Goal: Information Seeking & Learning: Learn about a topic

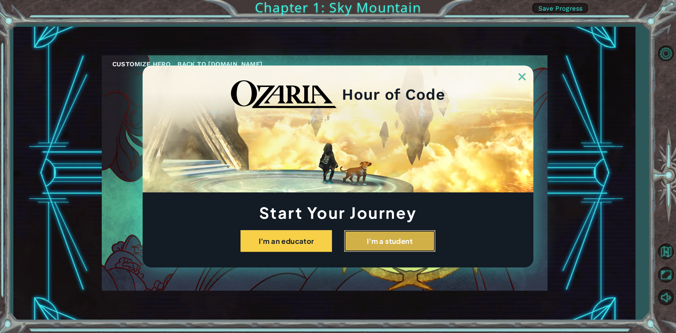
click at [385, 245] on button "I'm a student" at bounding box center [390, 241] width 92 height 22
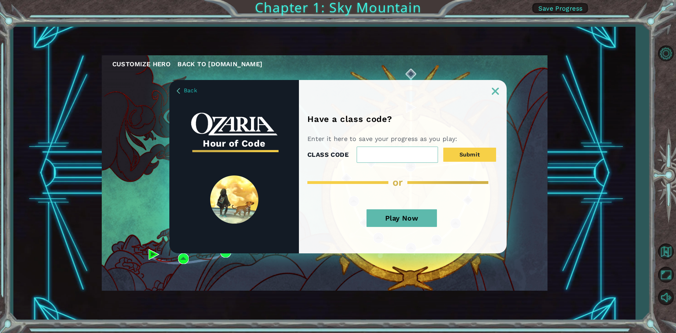
click at [416, 219] on button "Play Now" at bounding box center [401, 218] width 70 height 18
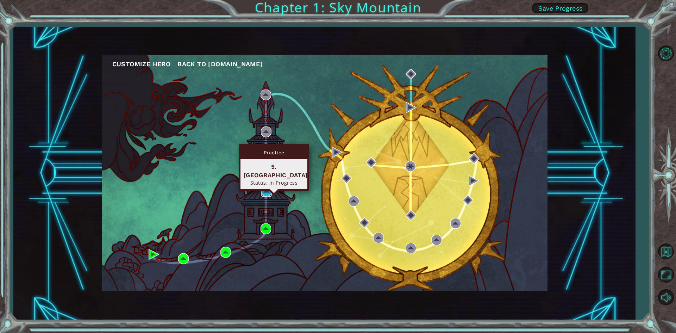
click at [266, 192] on img at bounding box center [266, 191] width 11 height 11
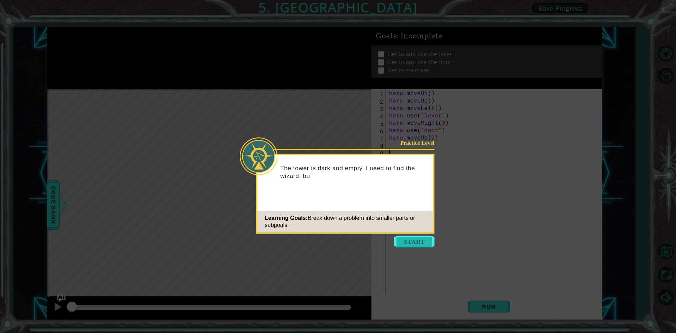
click at [403, 241] on button "Start" at bounding box center [414, 241] width 40 height 11
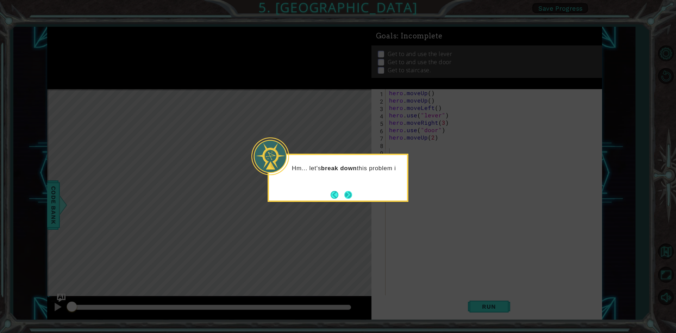
click at [352, 193] on button "Next" at bounding box center [348, 195] width 8 height 8
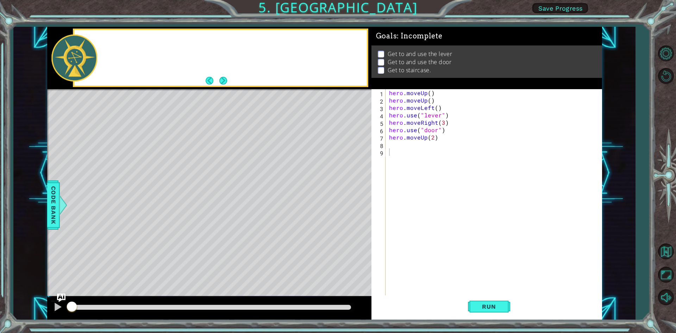
click at [352, 193] on div "Level Map" at bounding box center [209, 192] width 325 height 207
click at [391, 143] on div "hero . moveUp ( ) hero . moveUp ( ) hero . moveLeft ( ) hero . use ( "lever" ) …" at bounding box center [495, 200] width 215 height 222
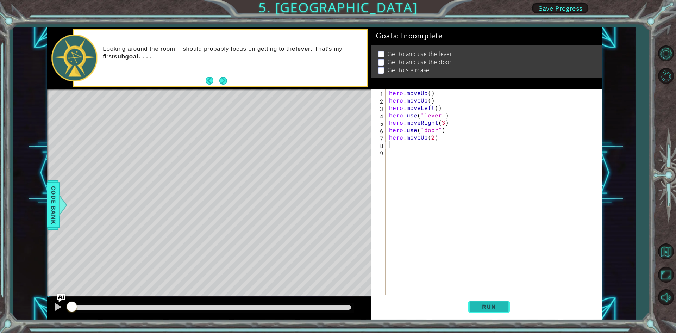
click at [476, 299] on button "Run" at bounding box center [489, 306] width 42 height 23
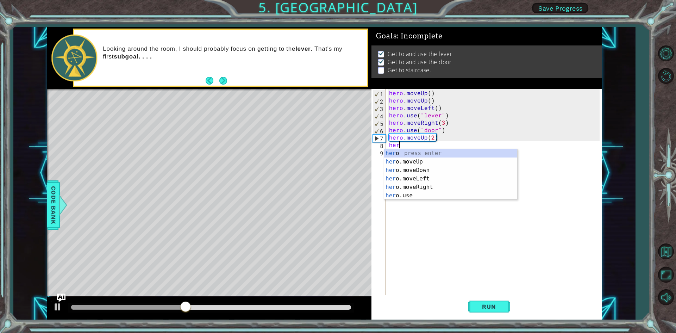
type textarea "hero"
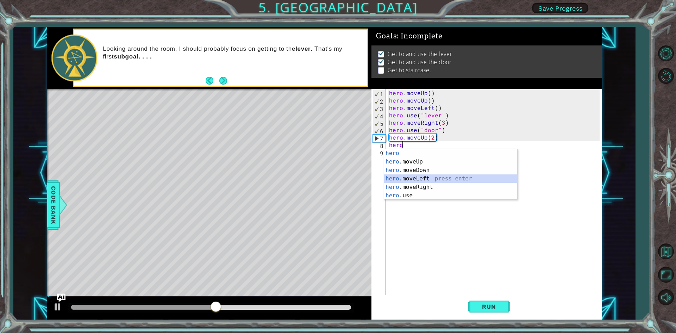
click at [402, 180] on div "hero press enter hero .moveUp press enter hero .moveDown press enter hero .move…" at bounding box center [450, 183] width 133 height 68
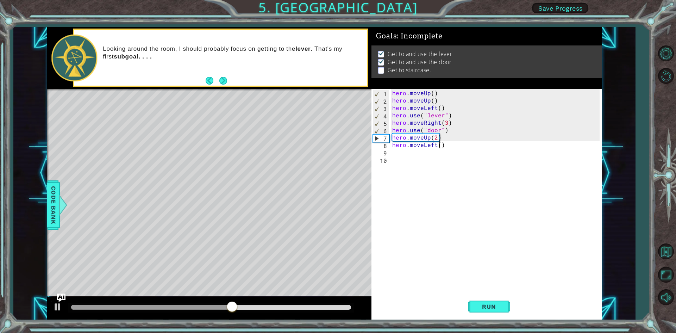
click at [439, 148] on div "hero . moveUp ( ) hero . moveUp ( ) hero . moveLeft ( ) hero . use ( "lever" ) …" at bounding box center [497, 200] width 212 height 222
type textarea "hero.moveLeft(3)"
click at [479, 301] on button "Run" at bounding box center [489, 306] width 42 height 23
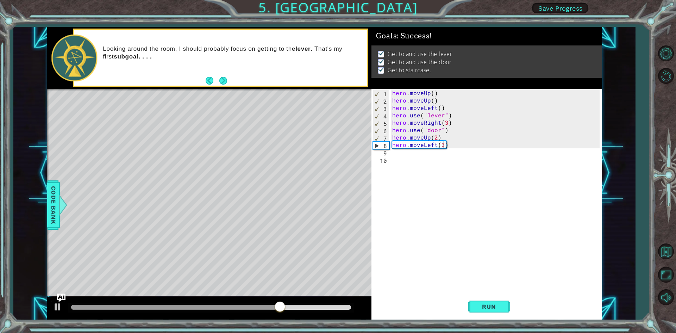
click at [390, 151] on div "hero.moveLeft(3) 1 2 3 4 5 6 7 8 9 10 hero . moveUp ( ) hero . moveUp ( ) hero …" at bounding box center [485, 192] width 228 height 207
click at [402, 150] on div "hero . moveUp ( ) hero . moveUp ( ) hero . moveLeft ( ) hero . use ( "lever" ) …" at bounding box center [497, 200] width 212 height 222
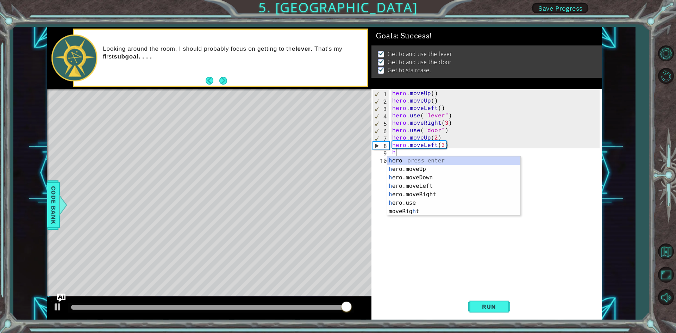
type textarea "h"
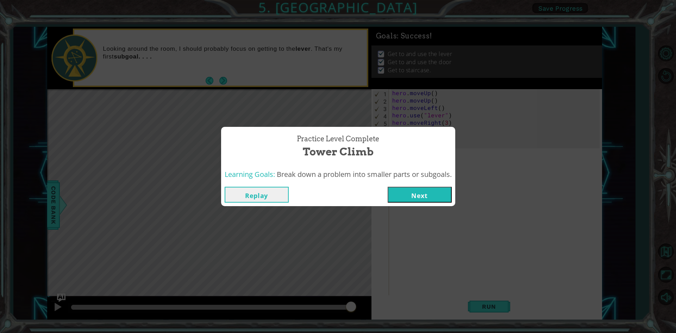
click at [410, 196] on button "Next" at bounding box center [420, 195] width 64 height 16
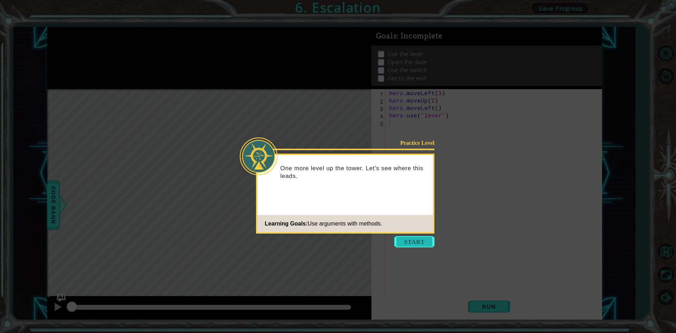
click at [408, 240] on button "Start" at bounding box center [414, 241] width 40 height 11
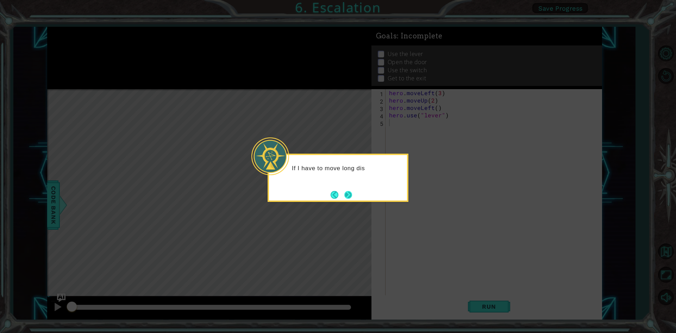
click at [351, 197] on button "Next" at bounding box center [348, 195] width 8 height 8
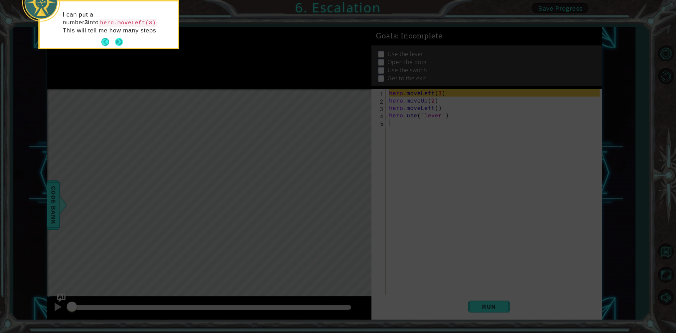
click at [120, 41] on button "Next" at bounding box center [119, 42] width 8 height 8
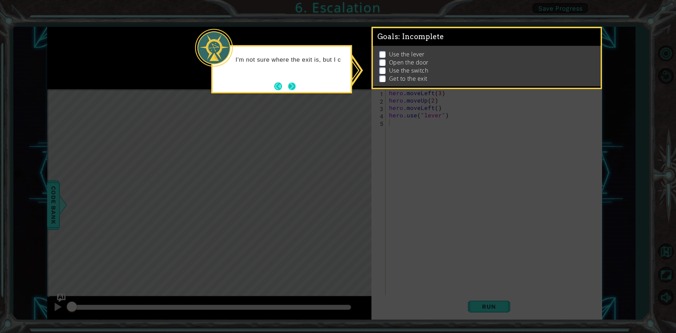
click at [288, 83] on button "Next" at bounding box center [292, 86] width 8 height 8
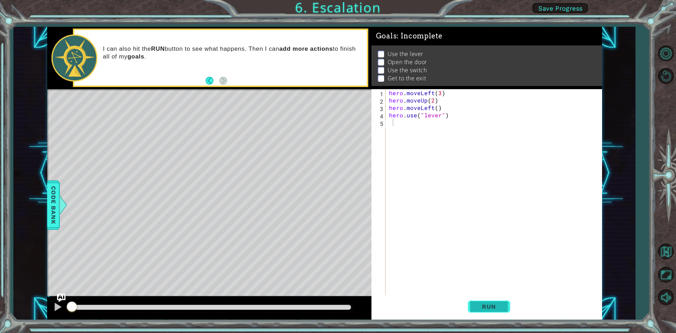
click at [489, 304] on span "Run" at bounding box center [489, 306] width 28 height 7
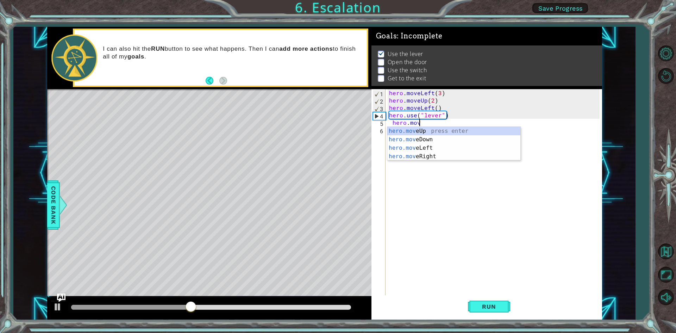
scroll to position [0, 2]
click at [389, 146] on div "hero.move Up press enter hero.move Down press enter hero.move Left press enter …" at bounding box center [453, 152] width 133 height 51
type textarea "hero.moveLeft(1)"
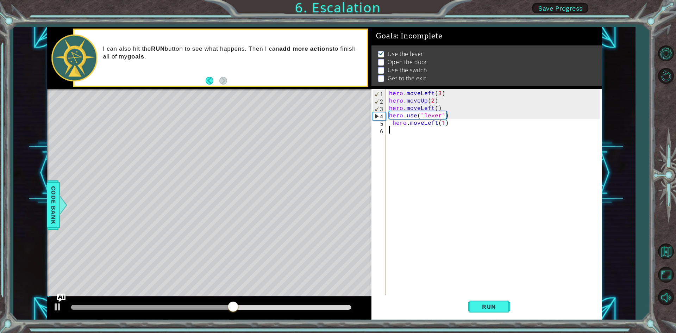
click at [410, 132] on div "hero . moveLeft ( 3 ) hero . moveUp ( 2 ) hero . moveLeft ( ) hero . use ( "lev…" at bounding box center [495, 200] width 215 height 222
click at [408, 125] on div "hero . moveLeft ( 3 ) hero . moveUp ( 2 ) hero . moveLeft ( ) hero . use ( "lev…" at bounding box center [495, 200] width 215 height 222
click at [458, 124] on div "hero . moveLeft ( 3 ) hero . moveUp ( 2 ) hero . moveLeft ( ) hero . use ( "lev…" at bounding box center [495, 200] width 215 height 222
type textarea "hero.moveLeft(1)"
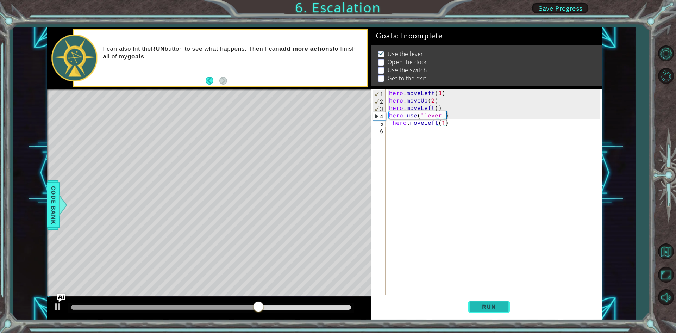
click at [480, 304] on span "Run" at bounding box center [489, 306] width 28 height 7
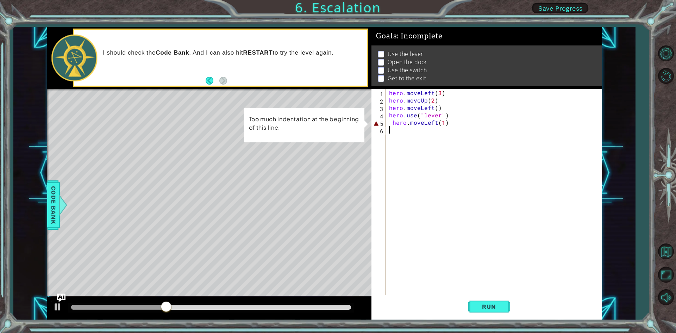
click at [390, 126] on div "hero . moveLeft ( 3 ) hero . moveUp ( 2 ) hero . moveLeft ( ) hero . use ( "lev…" at bounding box center [495, 200] width 215 height 222
click at [391, 120] on div "hero . moveLeft ( 3 ) hero . moveUp ( 2 ) hero . moveLeft ( ) hero . use ( "lev…" at bounding box center [495, 200] width 215 height 222
type textarea "hero.moveLeft(1)"
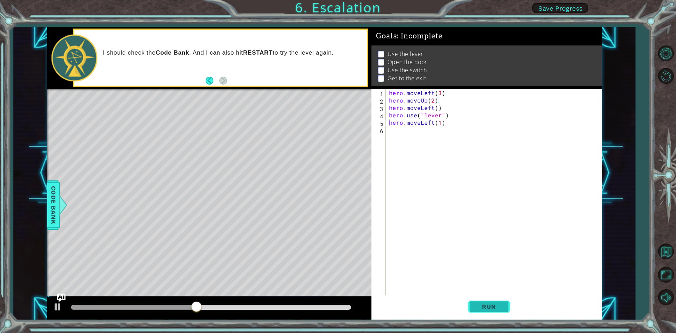
click at [476, 309] on span "Run" at bounding box center [489, 306] width 28 height 7
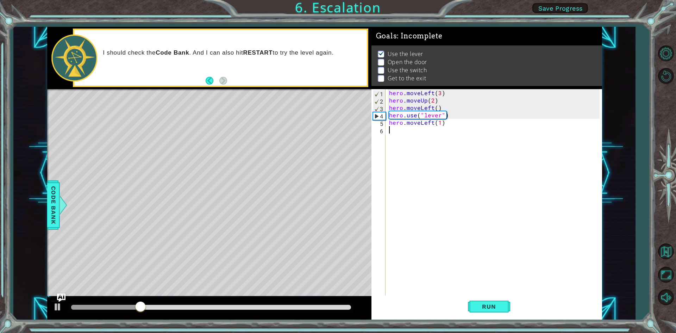
click at [392, 131] on div "hero . moveLeft ( 3 ) hero . moveUp ( 2 ) hero . moveLeft ( ) hero . use ( "lev…" at bounding box center [495, 200] width 215 height 222
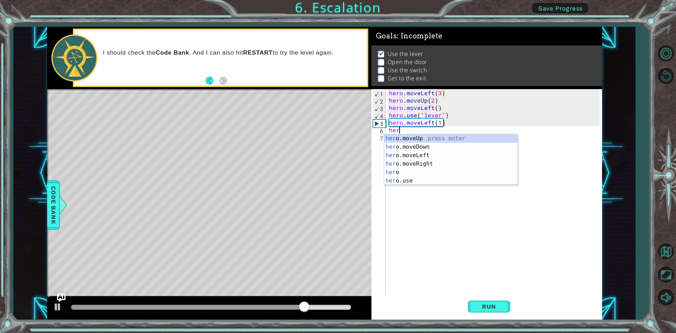
scroll to position [0, 0]
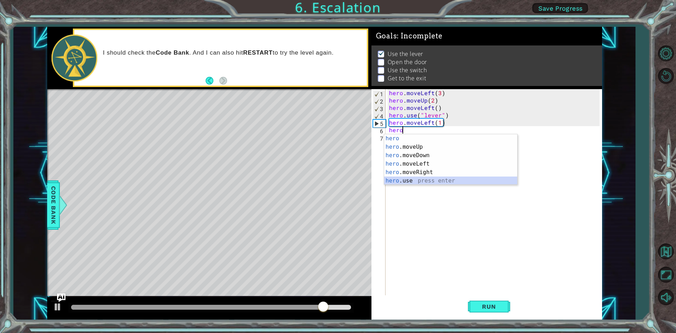
click at [406, 177] on div "hero press enter hero .moveUp press enter hero .moveDown press enter hero .move…" at bounding box center [450, 168] width 133 height 68
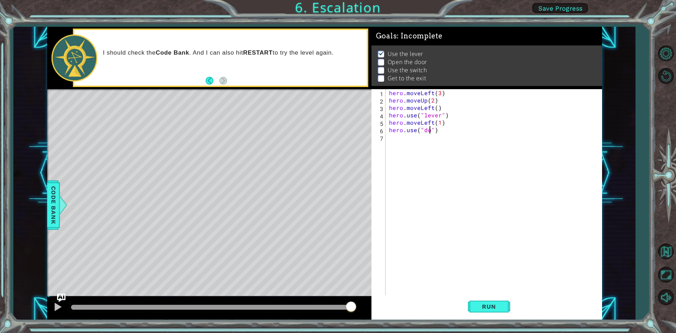
type textarea "hero.use("door")"
click at [390, 140] on div "hero . moveLeft ( 3 ) hero . moveUp ( 2 ) hero . moveLeft ( ) hero . use ( "lev…" at bounding box center [495, 200] width 215 height 222
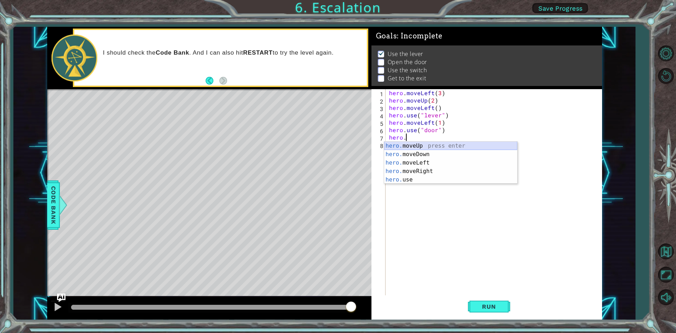
click at [409, 145] on div "hero. moveUp press enter hero. moveDown press enter hero. moveLeft press enter …" at bounding box center [450, 171] width 133 height 59
type textarea "hero.moveUp(1)"
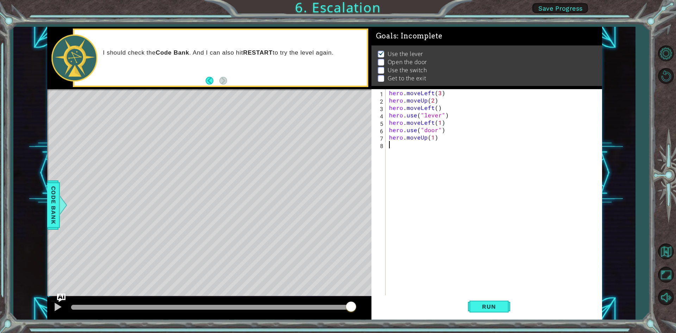
click at [394, 145] on div "hero . moveLeft ( 3 ) hero . moveUp ( 2 ) hero . moveLeft ( ) hero . use ( "lev…" at bounding box center [495, 200] width 215 height 222
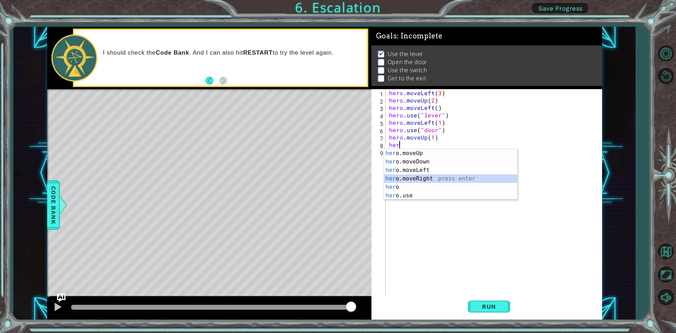
click at [407, 176] on div "her o.moveUp press enter her o.moveDown press enter her o.moveLeft press enter …" at bounding box center [450, 183] width 133 height 68
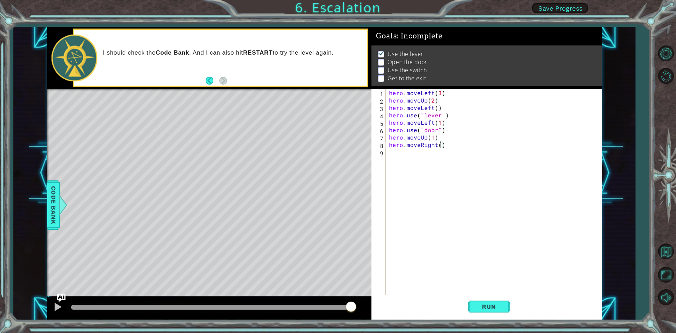
type textarea "hero.moveRight(2)"
click at [394, 155] on div "hero . moveLeft ( 3 ) hero . moveUp ( 2 ) hero . moveLeft ( ) hero . use ( "lev…" at bounding box center [495, 200] width 215 height 222
click at [57, 206] on span "Code Bank" at bounding box center [53, 204] width 11 height 43
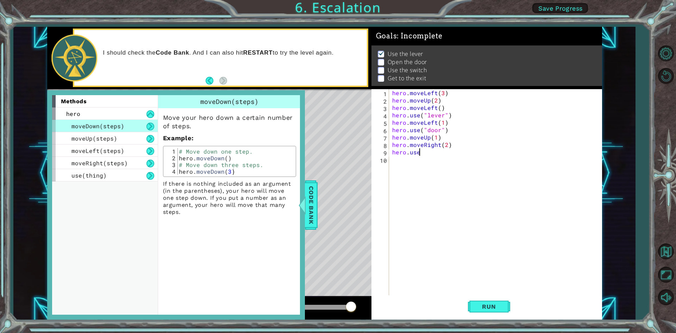
click at [425, 155] on div "hero . moveLeft ( 3 ) hero . moveUp ( 2 ) hero . moveLeft ( ) hero . use ( "lev…" at bounding box center [497, 200] width 212 height 222
click at [425, 157] on div "" lever " press enter" at bounding box center [483, 168] width 133 height 25
click at [317, 193] on div "Code Bank" at bounding box center [311, 204] width 13 height 49
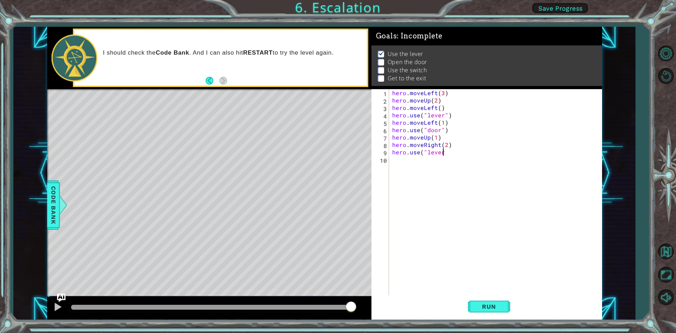
click at [442, 153] on div "hero . moveLeft ( 3 ) hero . moveUp ( 2 ) hero . moveLeft ( ) hero . use ( "lev…" at bounding box center [497, 200] width 212 height 222
type textarea "hero.use("switch")"
click at [392, 162] on div "hero . moveLeft ( 3 ) hero . moveUp ( 2 ) hero . moveLeft ( ) hero . use ( "lev…" at bounding box center [495, 192] width 209 height 207
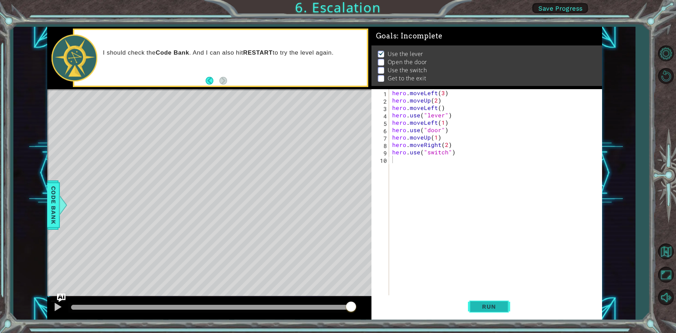
click at [505, 304] on button "Run" at bounding box center [489, 306] width 42 height 23
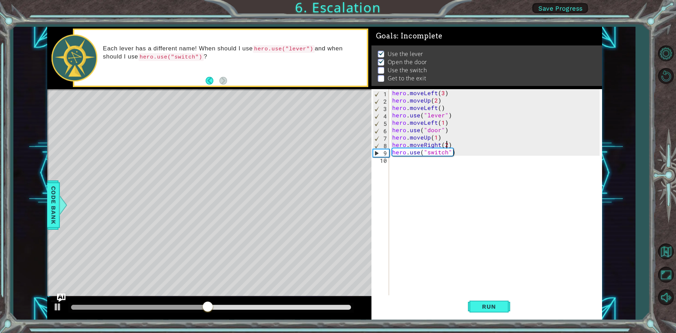
click at [446, 147] on div "hero . moveLeft ( 3 ) hero . moveUp ( 2 ) hero . moveLeft ( ) hero . use ( "lev…" at bounding box center [497, 200] width 212 height 222
click at [435, 137] on div "hero . moveLeft ( 3 ) hero . moveUp ( 2 ) hero . moveLeft ( ) hero . use ( "lev…" at bounding box center [497, 200] width 212 height 222
type textarea "hero.moveUp(2)"
click at [471, 303] on button "Run" at bounding box center [489, 306] width 42 height 23
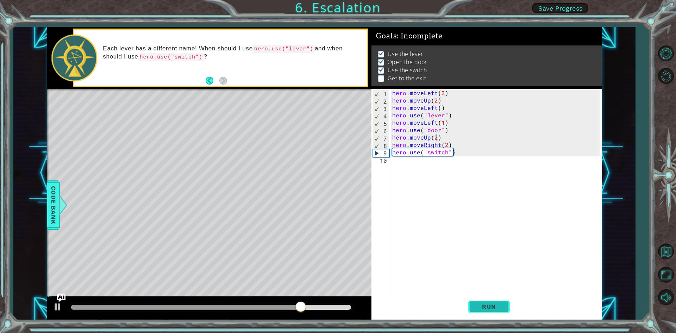
click at [484, 311] on button "Run" at bounding box center [489, 306] width 42 height 23
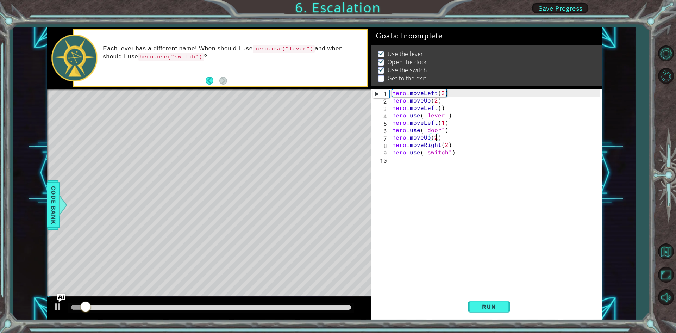
click at [641, 186] on div "1 ההההההההההההההההההההההההההההההההההההההההההההההההההההההההההההההההההההההההההההה…" at bounding box center [338, 166] width 676 height 333
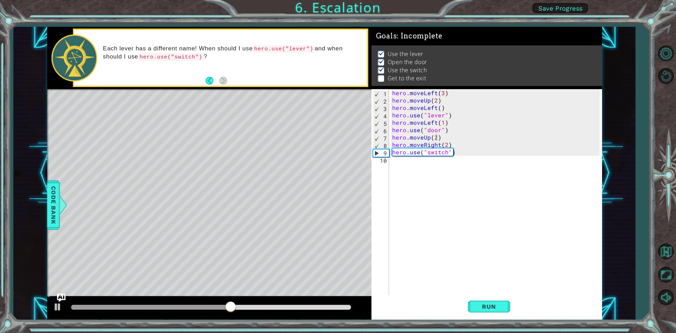
scroll to position [0, 0]
click at [402, 162] on div "hero . moveLeft ( 3 ) hero . moveUp ( 2 ) hero . moveLeft ( ) hero . use ( "lev…" at bounding box center [497, 200] width 212 height 222
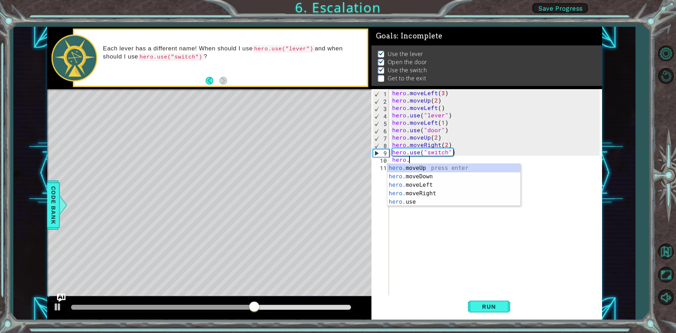
scroll to position [0, 1]
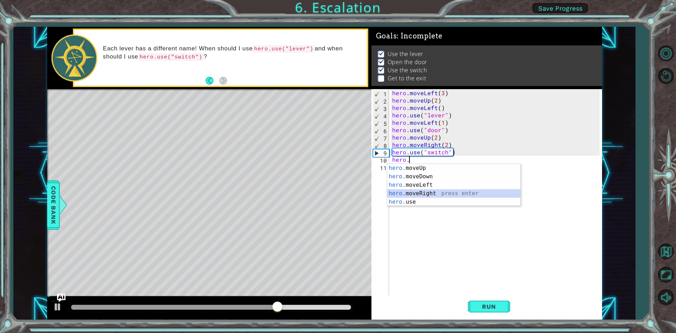
click at [416, 191] on div "hero. moveUp press enter hero. moveDown press enter hero. moveLeft press enter …" at bounding box center [453, 193] width 133 height 59
type textarea "hero.moveRight(1)"
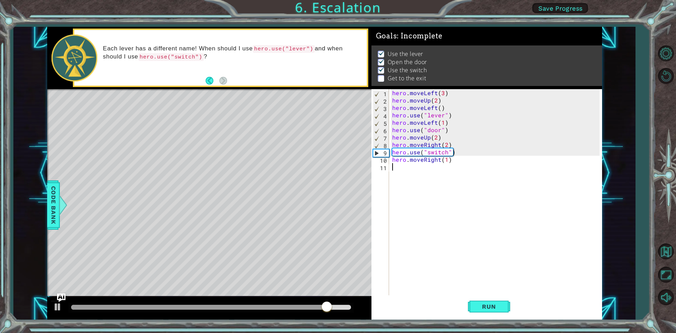
click at [399, 167] on div "hero . moveLeft ( 3 ) hero . moveUp ( 2 ) hero . moveLeft ( ) hero . use ( "lev…" at bounding box center [497, 200] width 212 height 222
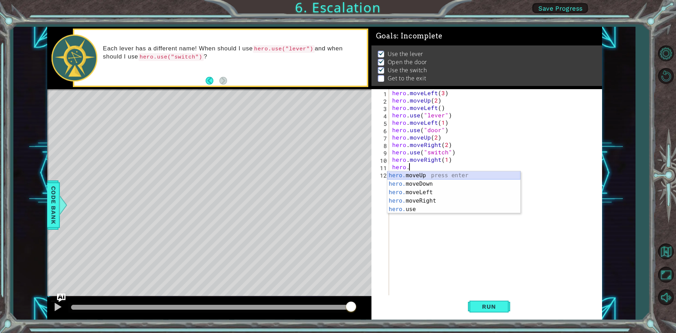
click at [404, 175] on div "hero. moveUp press enter hero. moveDown press enter hero. moveLeft press enter …" at bounding box center [453, 200] width 133 height 59
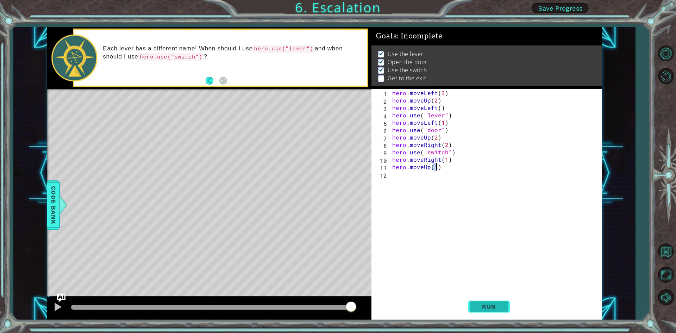
type textarea "hero.moveUp(1)"
click at [479, 311] on button "Run" at bounding box center [489, 306] width 42 height 23
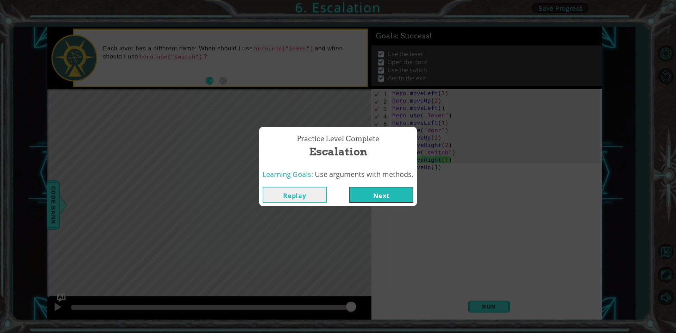
click at [381, 196] on button "Next" at bounding box center [381, 195] width 64 height 16
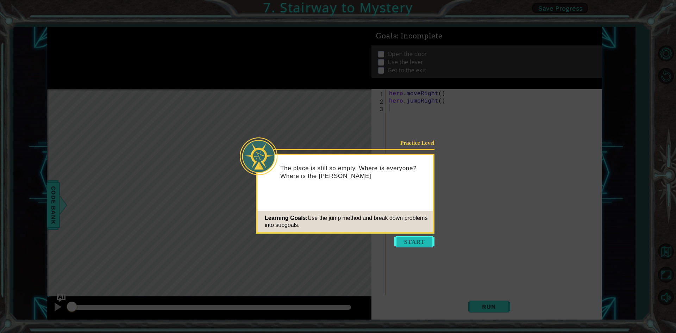
click at [416, 239] on button "Start" at bounding box center [414, 241] width 40 height 11
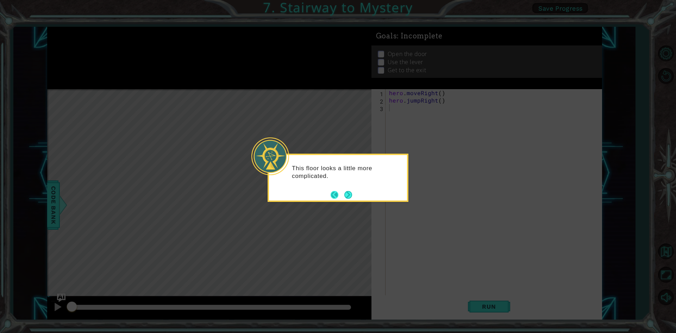
click at [344, 193] on button "Back" at bounding box center [338, 195] width 14 height 8
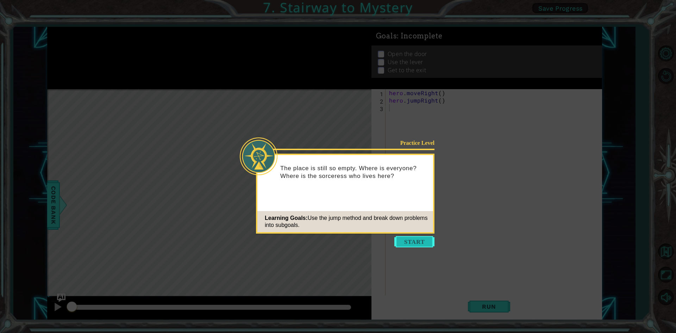
click at [408, 241] on button "Start" at bounding box center [414, 241] width 40 height 11
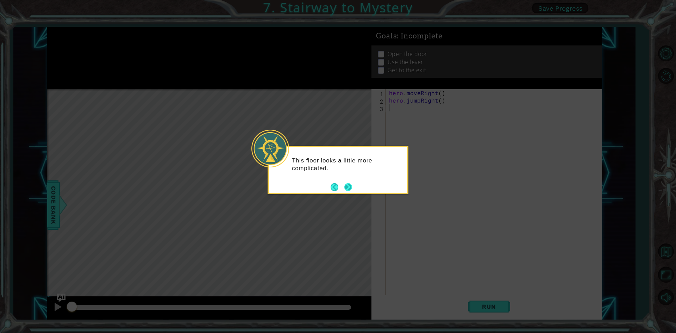
click at [345, 184] on button "Next" at bounding box center [348, 187] width 8 height 8
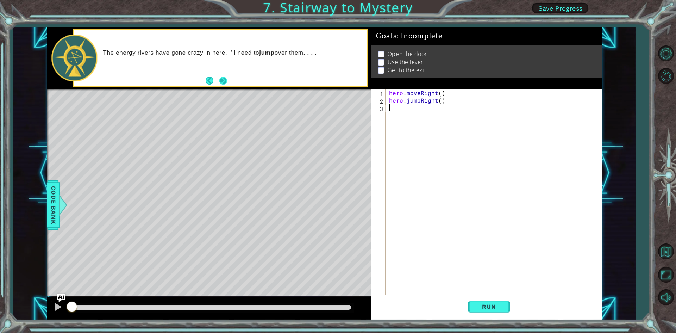
click at [224, 78] on button "Next" at bounding box center [223, 81] width 8 height 8
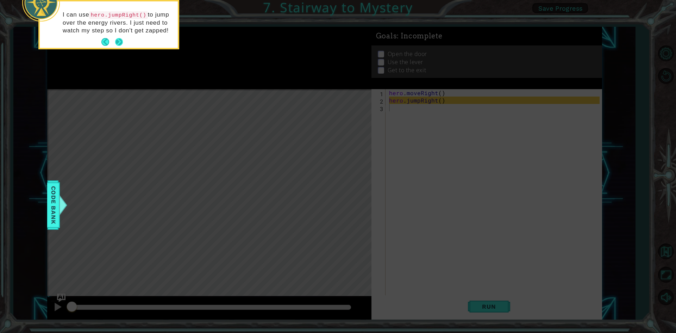
click at [117, 38] on button "Next" at bounding box center [119, 42] width 8 height 8
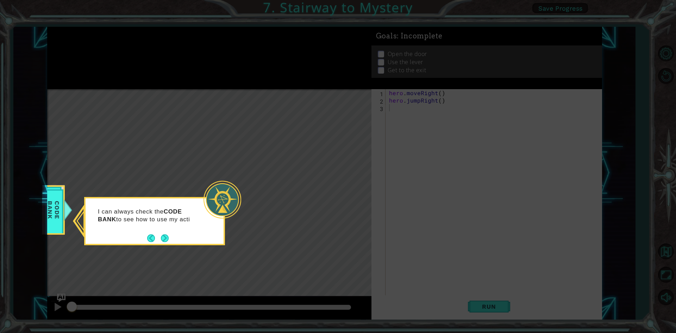
click at [167, 235] on button "Next" at bounding box center [165, 238] width 8 height 8
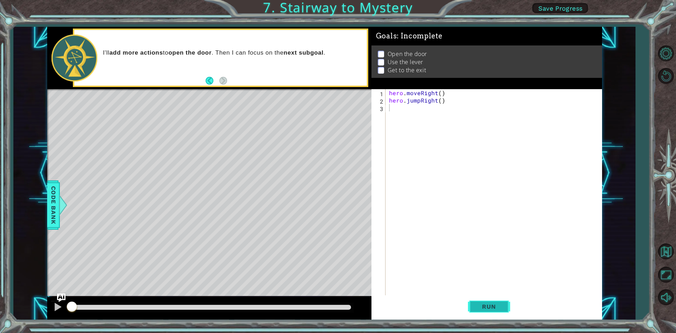
click at [488, 306] on span "Run" at bounding box center [489, 306] width 28 height 7
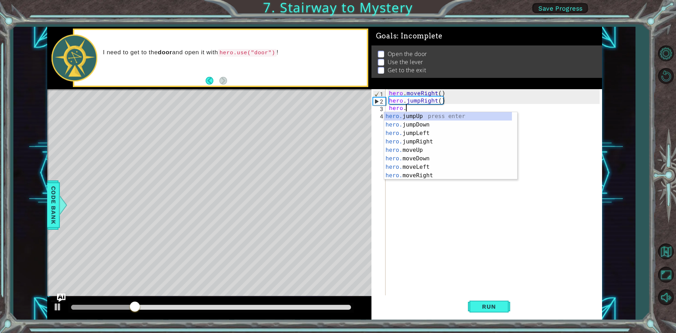
scroll to position [0, 1]
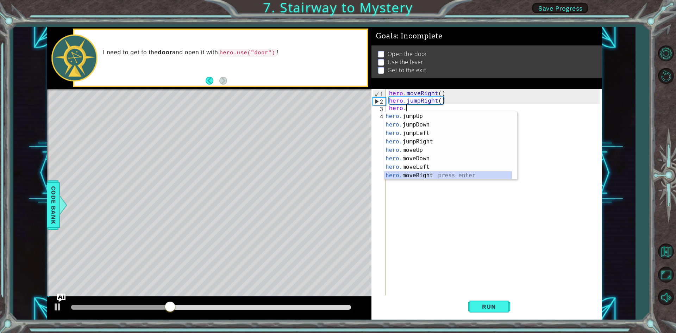
click at [416, 175] on div "hero. jumpUp press enter hero. jumpDown press enter hero. jumpLeft press enter …" at bounding box center [448, 154] width 128 height 84
type textarea "hero.moveRight(1)"
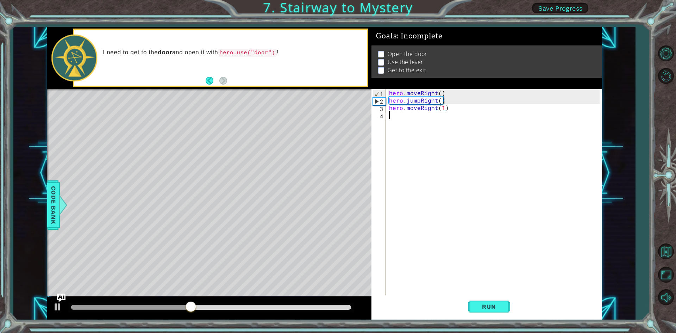
click at [390, 114] on div "hero . moveRight ( ) hero . jumpRight ( ) hero . moveRight ( 1 )" at bounding box center [495, 200] width 215 height 222
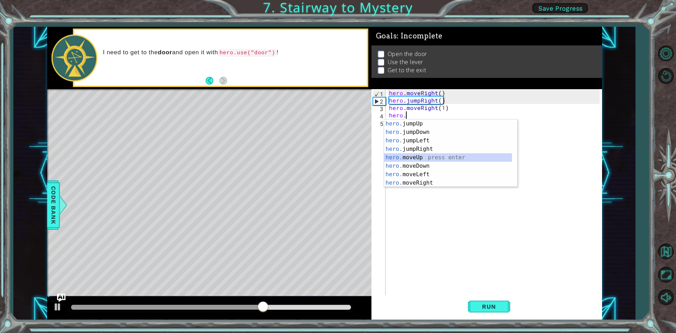
click at [415, 159] on div "hero. jumpUp press enter hero. jumpDown press enter hero. jumpLeft press enter …" at bounding box center [448, 161] width 128 height 84
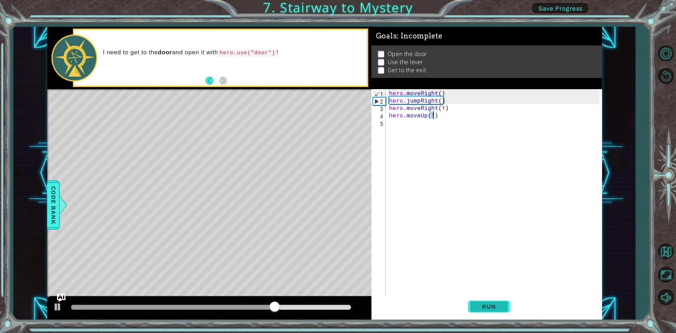
type textarea "hero.moveUp(1)"
click at [488, 304] on span "Run" at bounding box center [489, 306] width 28 height 7
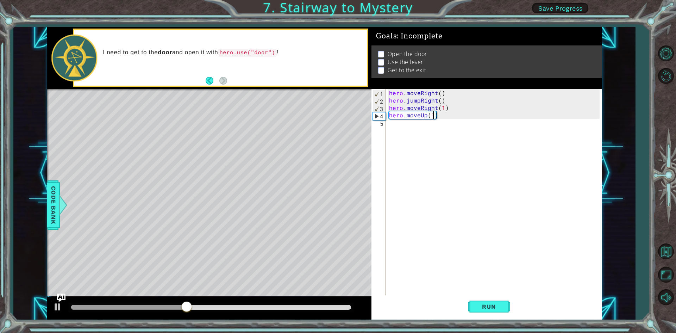
click at [391, 123] on div "hero . moveRight ( ) hero . jumpRight ( ) hero . moveRight ( 1 ) hero . moveUp …" at bounding box center [495, 200] width 215 height 222
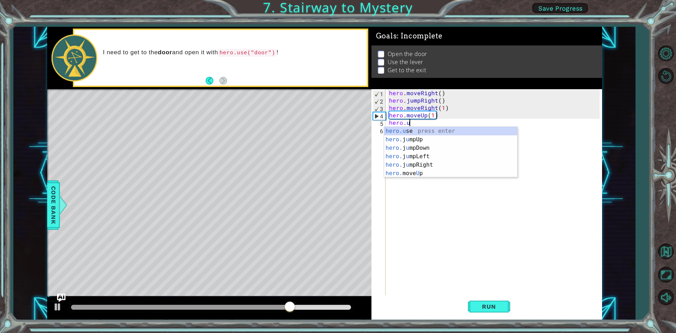
scroll to position [0, 1]
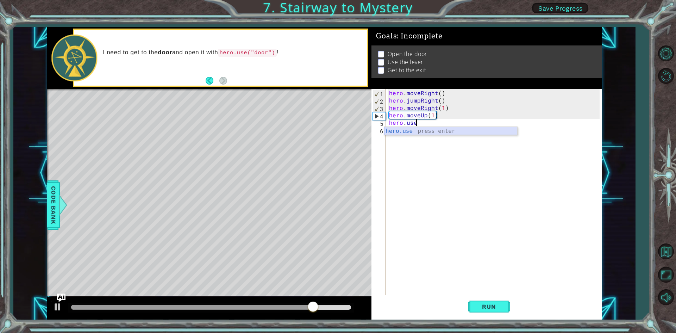
click at [411, 130] on div "hero.use press enter" at bounding box center [450, 139] width 133 height 25
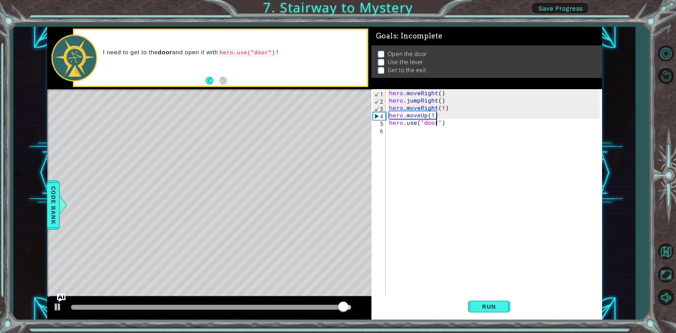
scroll to position [0, 3]
type textarea "hero.use("door")"
click at [485, 304] on span "Run" at bounding box center [489, 306] width 28 height 7
click at [394, 131] on div "hero . moveRight ( ) hero . jumpRight ( ) hero . moveRight ( 1 ) hero . moveUp …" at bounding box center [495, 200] width 215 height 222
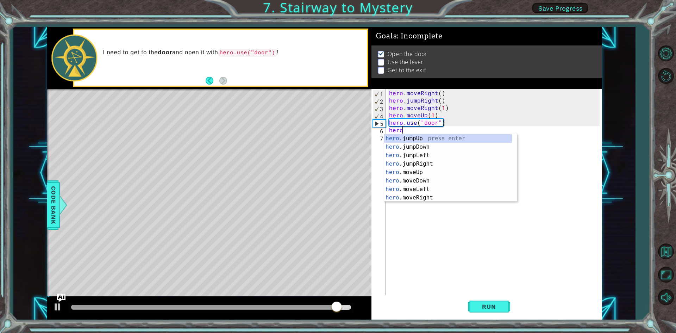
scroll to position [0, 0]
click at [404, 174] on div "hero .jumpUp press enter hero .jumpDown press enter hero .jumpLeft press enter …" at bounding box center [448, 176] width 128 height 84
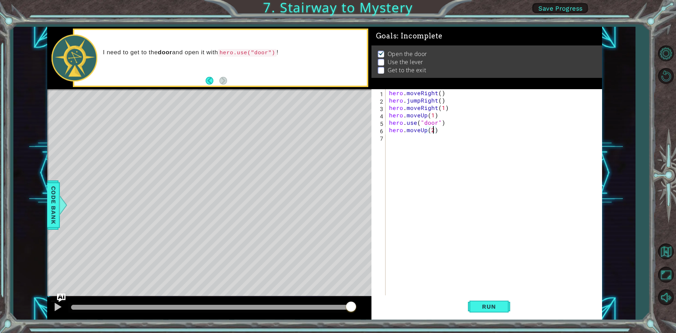
scroll to position [0, 2]
type textarea "hero.moveUp(2)"
click at [470, 310] on button "Run" at bounding box center [489, 306] width 42 height 23
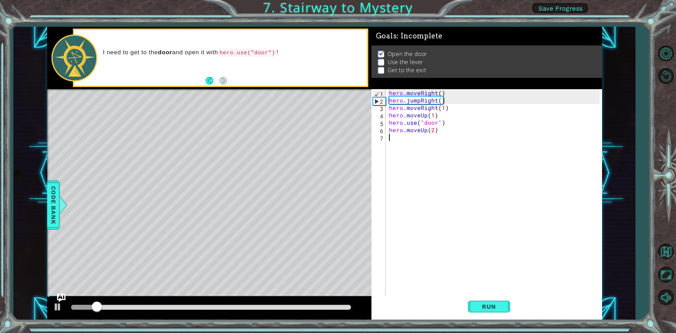
drag, startPoint x: 393, startPoint y: 134, endPoint x: 391, endPoint y: 139, distance: 5.1
click at [391, 139] on div "hero . moveRight ( ) hero . jumpRight ( ) hero . moveRight ( 1 ) hero . moveUp …" at bounding box center [495, 200] width 215 height 222
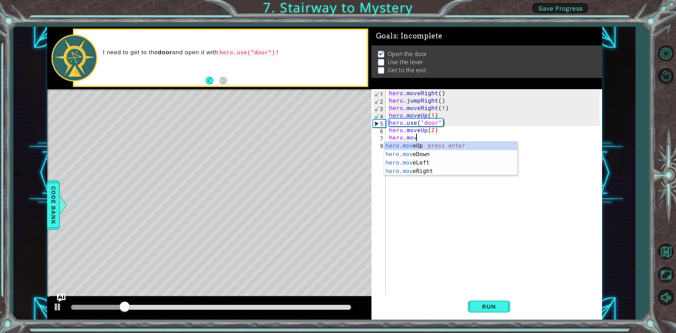
scroll to position [0, 1]
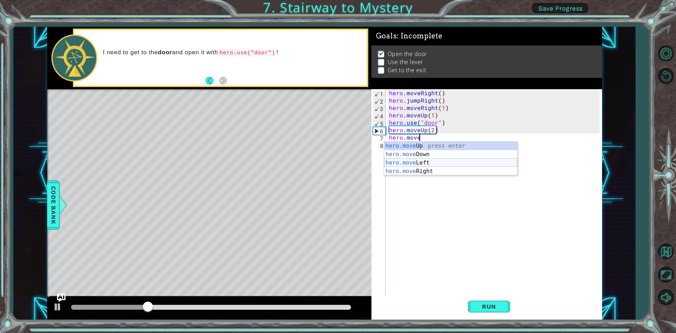
click at [406, 164] on div "hero.move Up press enter hero.move Down press enter hero.move Left press enter …" at bounding box center [450, 167] width 133 height 51
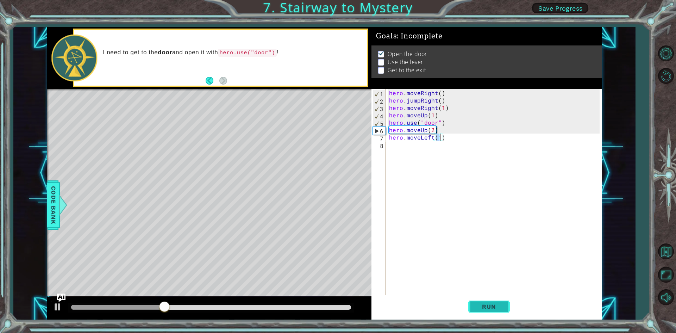
type textarea "hero.moveLeft(1)"
click at [479, 307] on span "Run" at bounding box center [489, 306] width 28 height 7
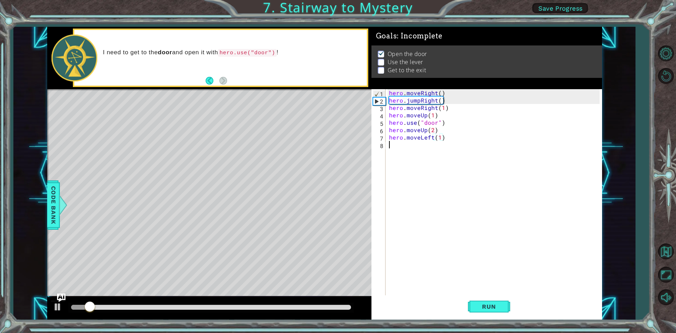
click at [389, 150] on div "hero . moveRight ( ) hero . jumpRight ( ) hero . moveRight ( 1 ) hero . moveUp …" at bounding box center [495, 200] width 215 height 222
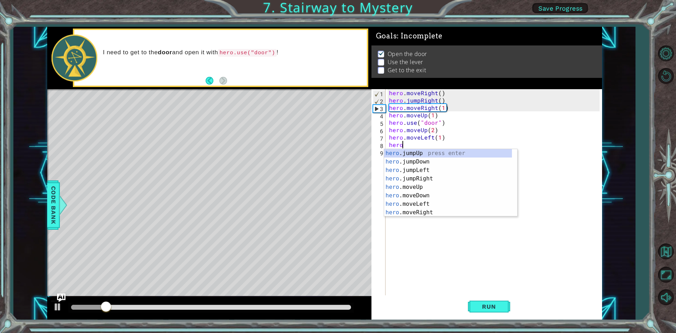
scroll to position [0, 1]
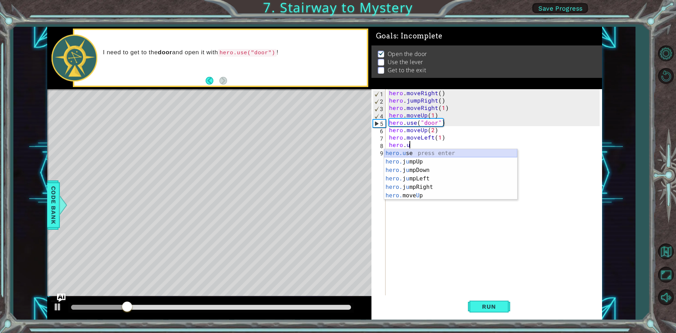
click at [410, 152] on div "hero.u se press enter hero. j u mpUp press enter hero. j u mpDown press enter h…" at bounding box center [450, 183] width 133 height 68
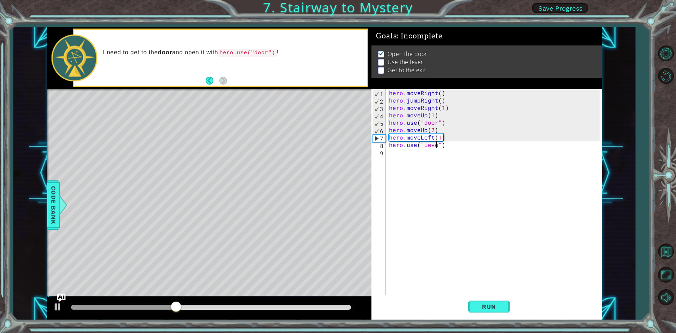
scroll to position [0, 3]
type textarea "hero.use("lever")"
click at [487, 306] on span "Run" at bounding box center [489, 306] width 28 height 7
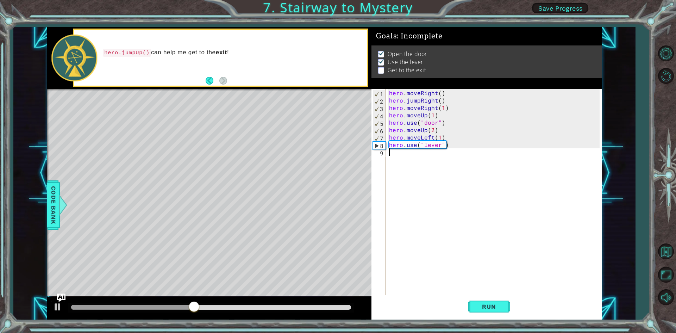
click at [388, 155] on div "hero . moveRight ( ) hero . jumpRight ( ) hero . moveRight ( 1 ) hero . moveUp …" at bounding box center [495, 200] width 215 height 222
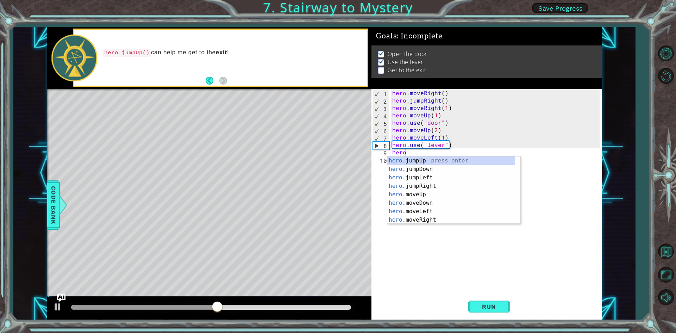
scroll to position [0, 0]
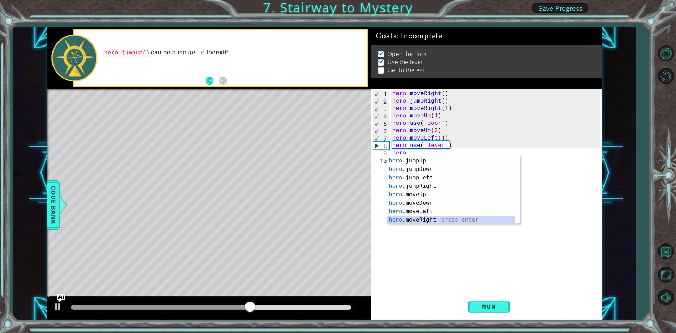
click at [421, 216] on div "hero .jumpUp press enter hero .jumpDown press enter hero .jumpLeft press enter …" at bounding box center [451, 198] width 128 height 84
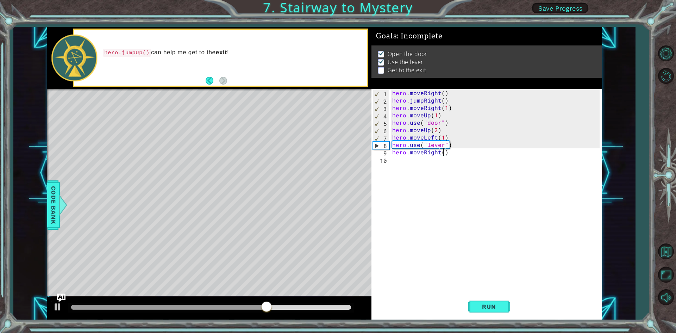
scroll to position [0, 3]
type textarea "hero.moveRight(3)"
click at [472, 308] on button "Run" at bounding box center [489, 306] width 42 height 23
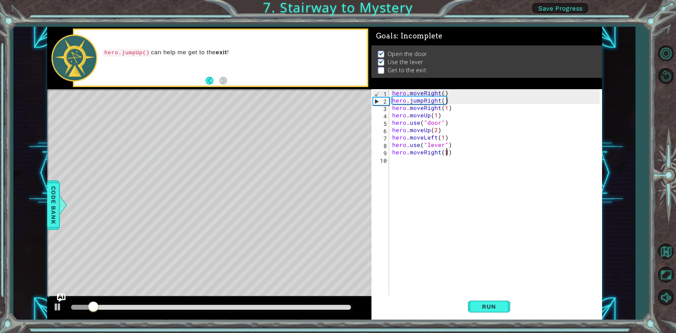
click at [390, 162] on div "hero.moveRight(3) 1 2 3 4 5 6 7 8 9 10 hero . moveRight ( ) hero . jumpRight ( …" at bounding box center [485, 192] width 228 height 207
click at [392, 159] on div "hero . moveRight ( ) hero . jumpRight ( ) hero . moveRight ( 1 ) hero . moveUp …" at bounding box center [497, 200] width 212 height 222
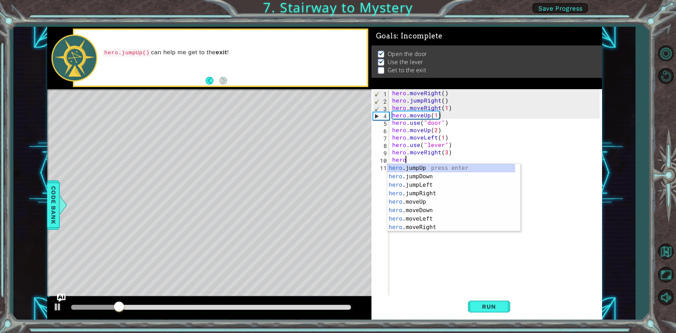
type textarea "hero."
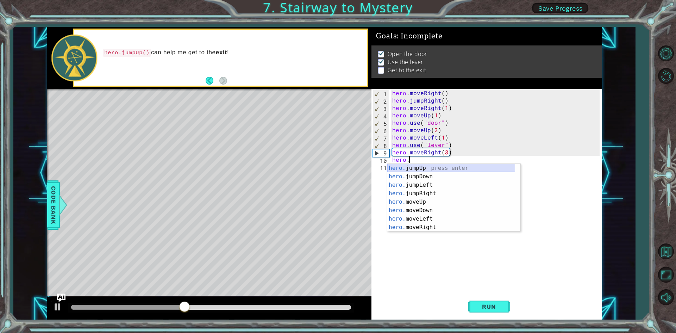
click at [400, 165] on div "hero. jumpUp press enter hero. jumpDown press enter hero. jumpLeft press enter …" at bounding box center [451, 206] width 128 height 84
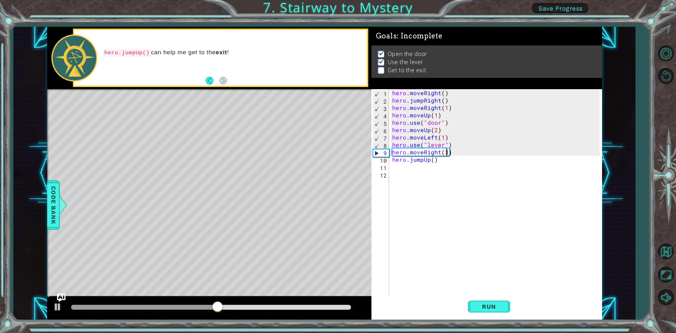
click at [446, 150] on div "hero . moveRight ( ) hero . jumpRight ( ) hero . moveRight ( 1 ) hero . moveUp …" at bounding box center [497, 200] width 212 height 222
type textarea "hero.moveRight(2)"
click at [491, 301] on button "Run" at bounding box center [489, 306] width 42 height 23
click at [395, 171] on div "hero . moveRight ( ) hero . jumpRight ( ) hero . moveRight ( 1 ) hero . moveUp …" at bounding box center [497, 200] width 212 height 222
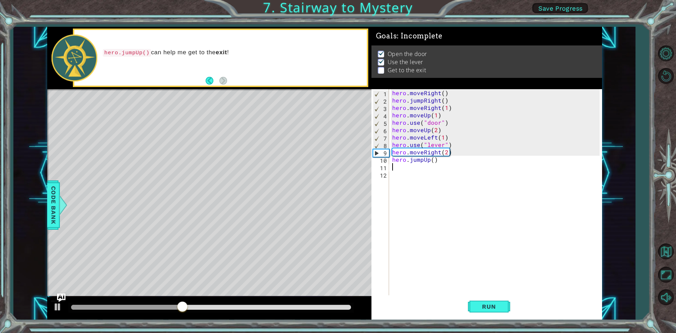
click at [395, 166] on div "hero . moveRight ( ) hero . jumpRight ( ) hero . moveRight ( 1 ) hero . moveUp …" at bounding box center [497, 200] width 212 height 222
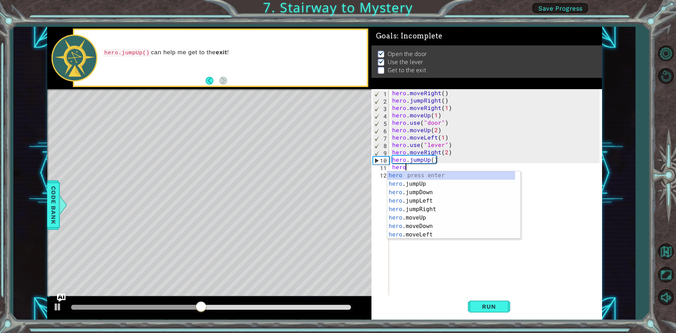
scroll to position [0, 1]
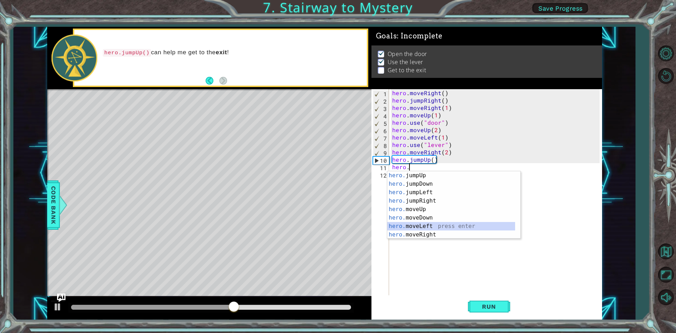
click at [426, 224] on div "hero. jumpUp press enter hero. jumpDown press enter hero. jumpLeft press enter …" at bounding box center [451, 213] width 128 height 84
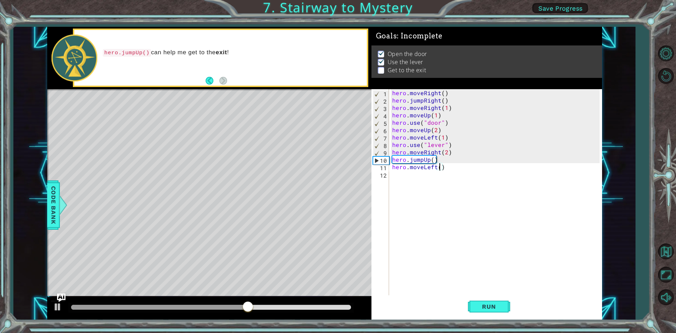
scroll to position [0, 3]
type textarea "hero.moveLeft(2)"
click at [483, 305] on span "Run" at bounding box center [489, 306] width 28 height 7
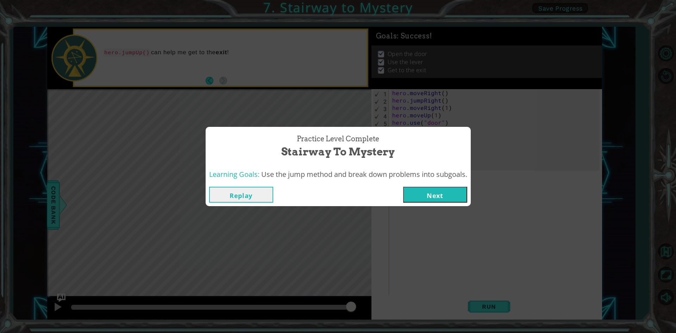
click at [443, 195] on button "Next" at bounding box center [435, 195] width 64 height 16
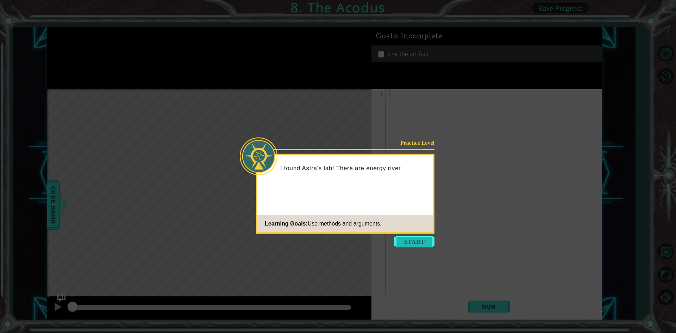
click at [410, 244] on button "Start" at bounding box center [414, 241] width 40 height 11
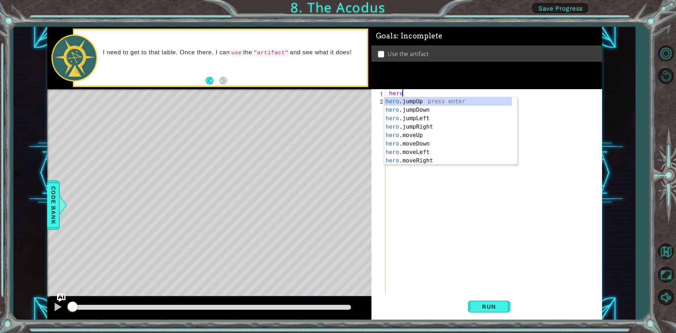
scroll to position [0, 1]
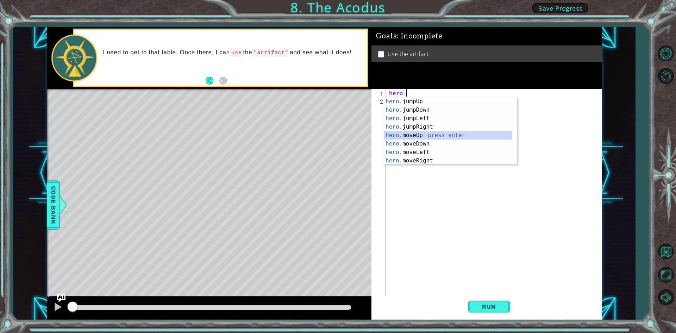
click at [410, 135] on div "hero. jumpUp press enter hero. jumpDown press enter hero. jumpLeft press enter …" at bounding box center [448, 139] width 128 height 84
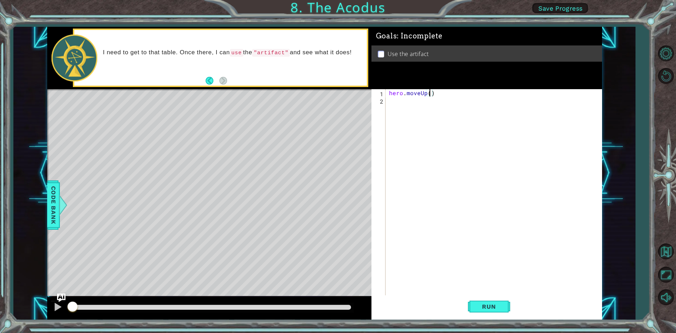
type textarea "hero.moveUp(2)"
click at [390, 99] on div "hero . moveUp ( 2 )" at bounding box center [495, 200] width 215 height 222
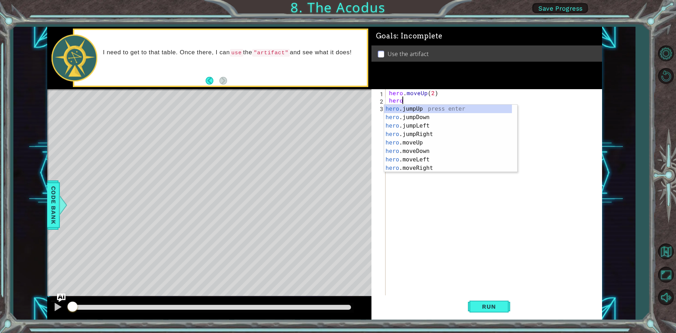
scroll to position [0, 1]
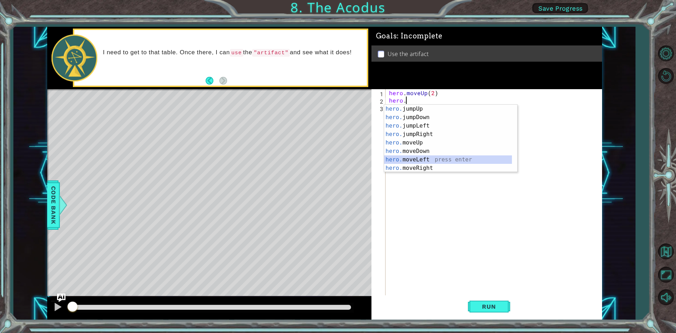
click at [412, 157] on div "hero. jumpUp press enter hero. jumpDown press enter hero. jumpLeft press enter …" at bounding box center [448, 147] width 128 height 84
type textarea "hero.moveLeft(1)"
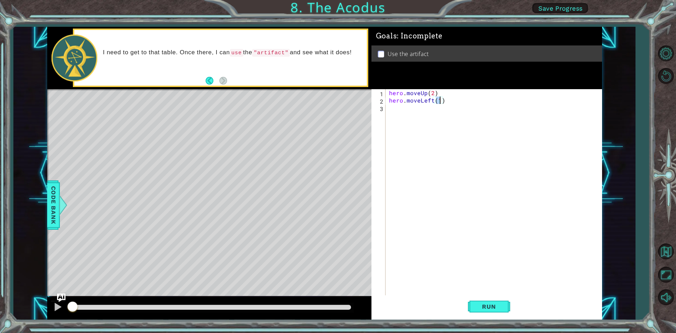
click at [396, 112] on div "hero . moveUp ( 2 ) hero . moveLeft ( 1 )" at bounding box center [495, 200] width 215 height 222
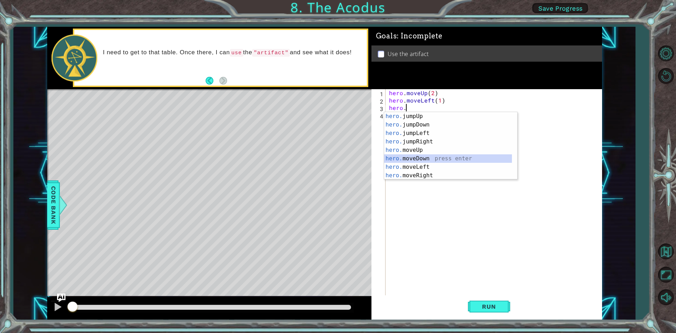
click at [415, 157] on div "hero. jumpUp press enter hero. jumpDown press enter hero. jumpLeft press enter …" at bounding box center [448, 154] width 128 height 84
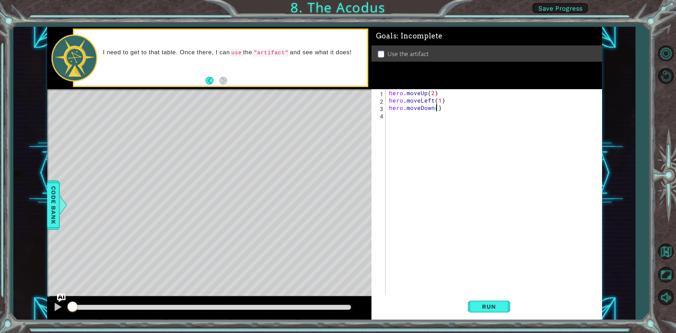
scroll to position [0, 3]
type textarea "hero.moveDown(3)"
click at [476, 305] on span "Run" at bounding box center [489, 306] width 28 height 7
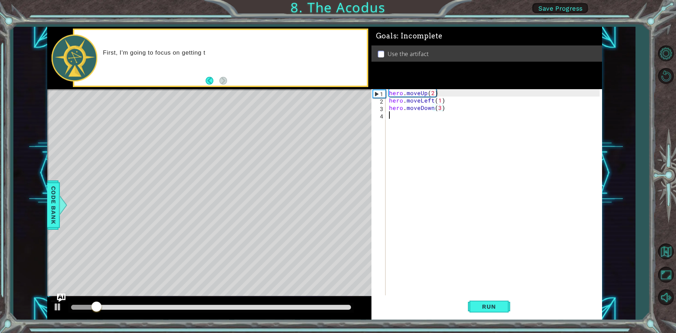
click at [395, 119] on div "hero . moveUp ( 2 ) hero . moveLeft ( 1 ) hero . moveDown ( 3 )" at bounding box center [495, 200] width 215 height 222
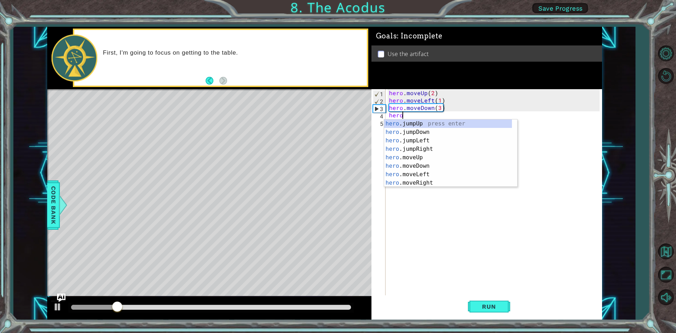
type textarea "hero."
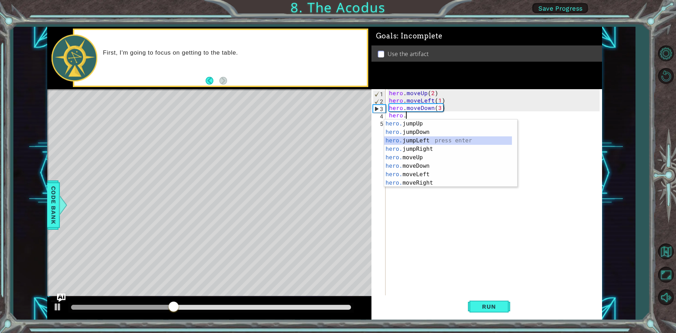
click at [415, 142] on div "hero. jumpUp press enter hero. jumpDown press enter hero. jumpLeft press enter …" at bounding box center [448, 161] width 128 height 84
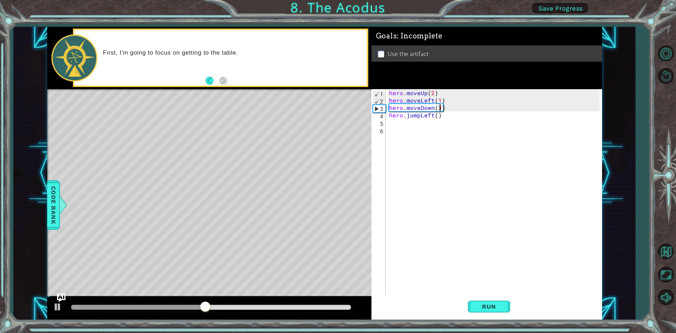
click at [440, 107] on div "hero . moveUp ( 2 ) hero . moveLeft ( 1 ) hero . moveDown ( 3 ) hero . jumpLeft…" at bounding box center [495, 200] width 215 height 222
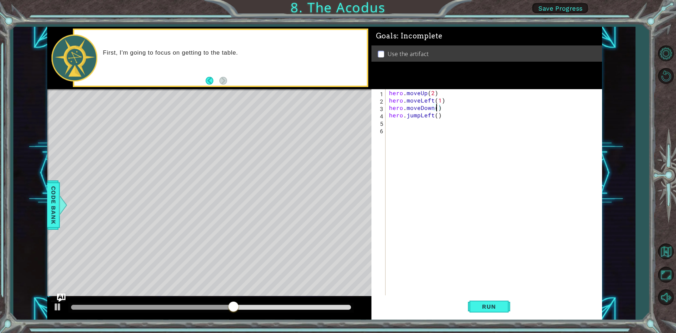
type textarea "hero.moveDown(2)"
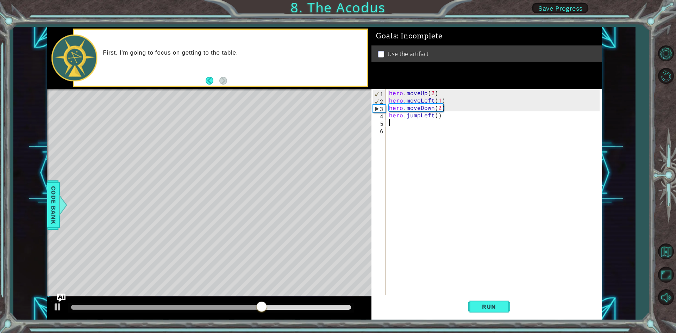
click at [390, 123] on div "hero . moveUp ( 2 ) hero . moveLeft ( 1 ) hero . moveDown ( 2 ) hero . jumpLeft…" at bounding box center [495, 200] width 215 height 222
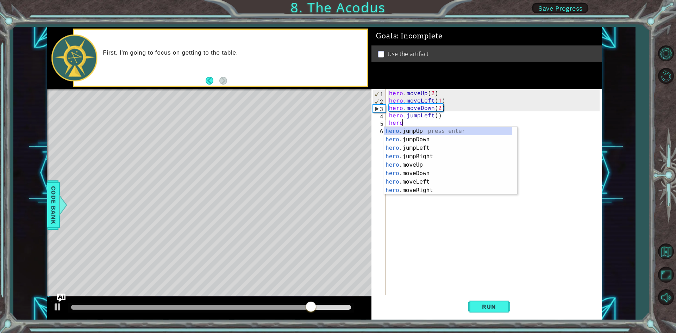
scroll to position [0, 1]
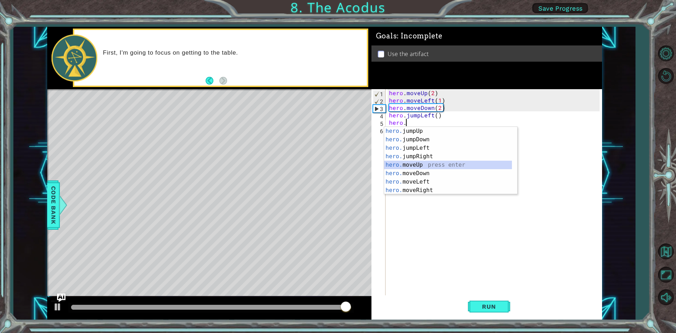
click at [404, 166] on div "hero. jumpUp press enter hero. jumpDown press enter hero. jumpLeft press enter …" at bounding box center [448, 169] width 128 height 84
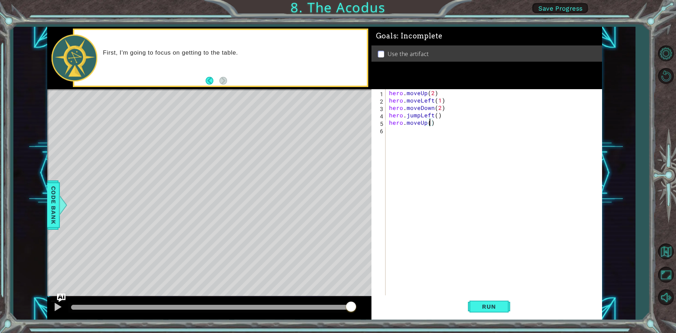
type textarea "hero.moveUp(3)"
click at [394, 130] on div "hero . moveUp ( 2 ) hero . moveLeft ( 1 ) hero . moveDown ( 2 ) hero . jumpLeft…" at bounding box center [495, 200] width 215 height 222
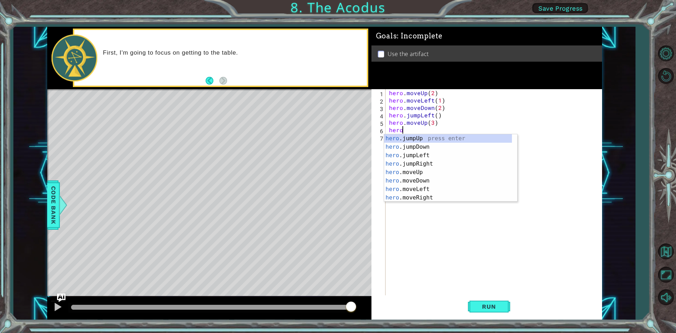
scroll to position [0, 0]
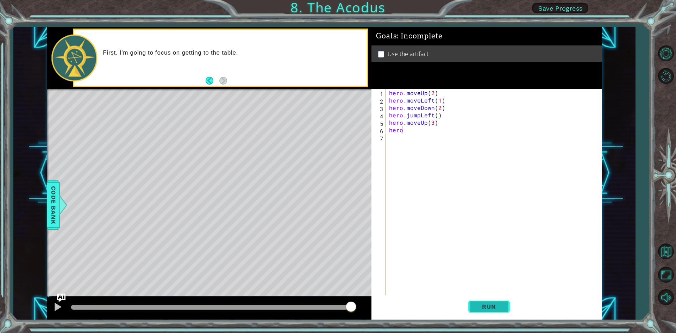
click at [490, 306] on span "Run" at bounding box center [489, 306] width 28 height 7
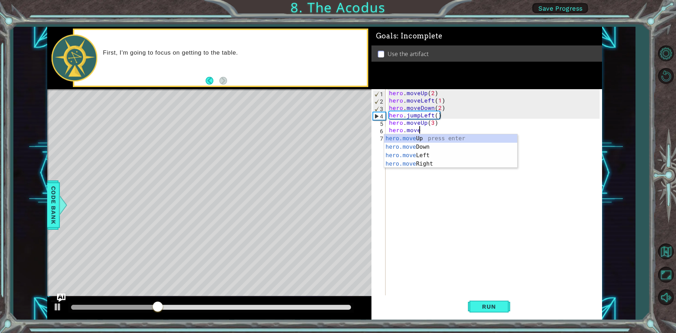
scroll to position [0, 1]
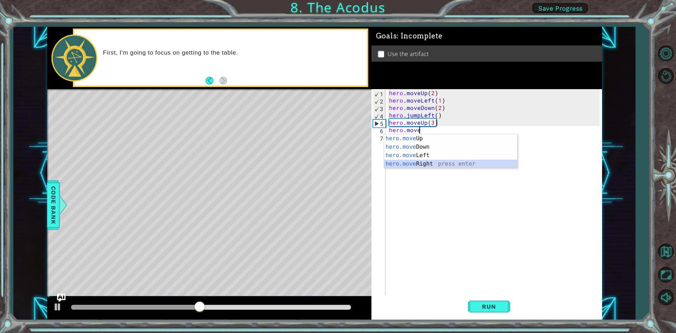
click at [418, 160] on div "hero.move Up press enter hero.move Down press enter hero.move Left press enter …" at bounding box center [450, 159] width 133 height 51
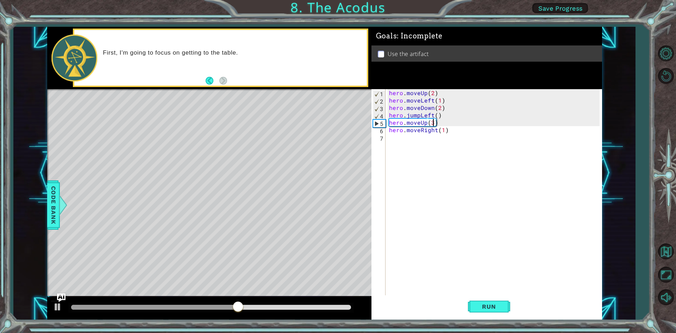
click at [432, 123] on div "hero . moveUp ( 2 ) hero . moveLeft ( 1 ) hero . moveDown ( 2 ) hero . jumpLeft…" at bounding box center [495, 200] width 215 height 222
type textarea "hero.moveUp(2)"
click at [406, 138] on div "hero . moveUp ( 2 ) hero . moveLeft ( 1 ) hero . moveDown ( 2 ) hero . jumpLeft…" at bounding box center [495, 200] width 215 height 222
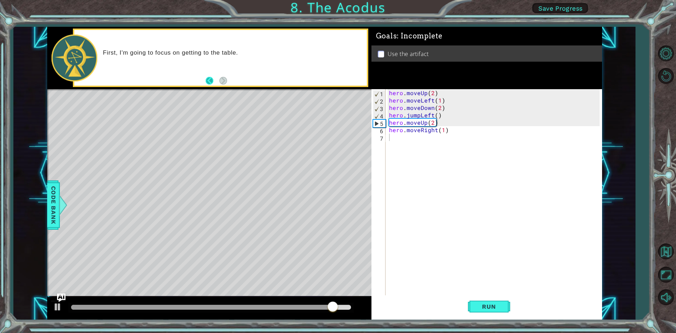
click at [212, 79] on button "Back" at bounding box center [213, 81] width 14 height 8
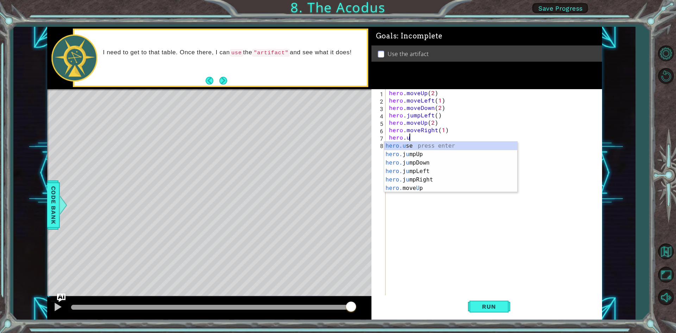
scroll to position [0, 1]
click at [401, 143] on div "hero.use press enter" at bounding box center [450, 154] width 133 height 25
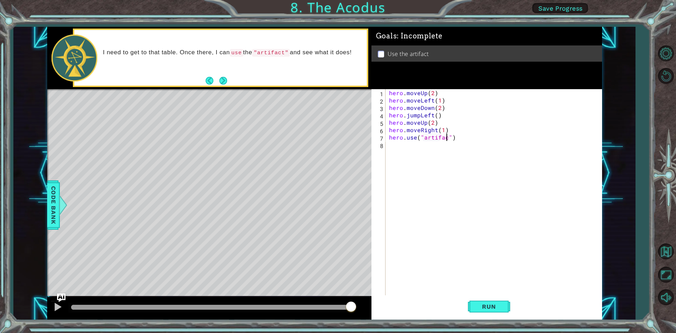
scroll to position [0, 4]
type textarea "hero.use("artifact")"
click at [491, 311] on button "Run" at bounding box center [489, 306] width 42 height 23
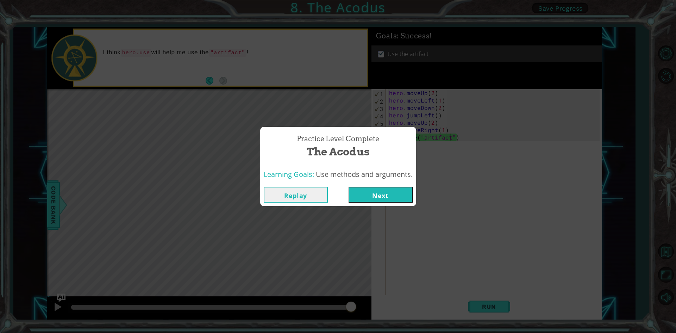
click at [365, 194] on button "Next" at bounding box center [380, 195] width 64 height 16
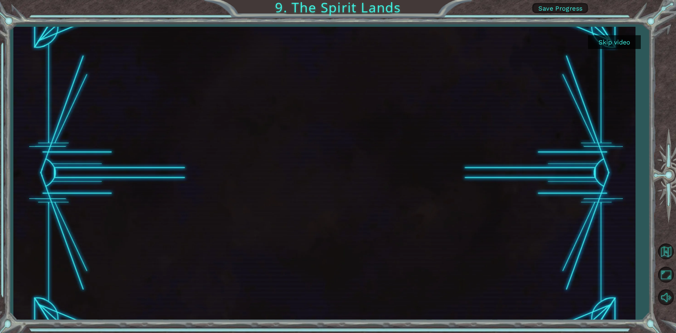
click at [608, 42] on button "Skip video" at bounding box center [614, 42] width 53 height 14
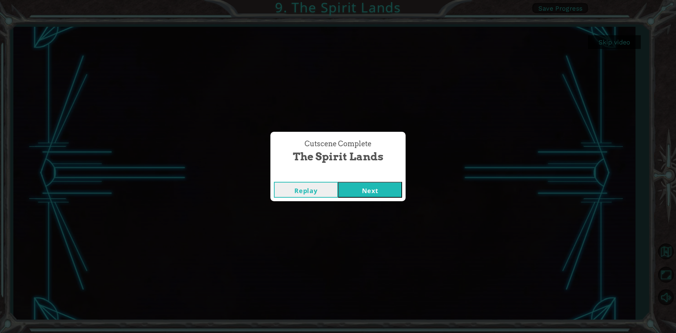
click at [379, 186] on button "Next" at bounding box center [370, 190] width 64 height 16
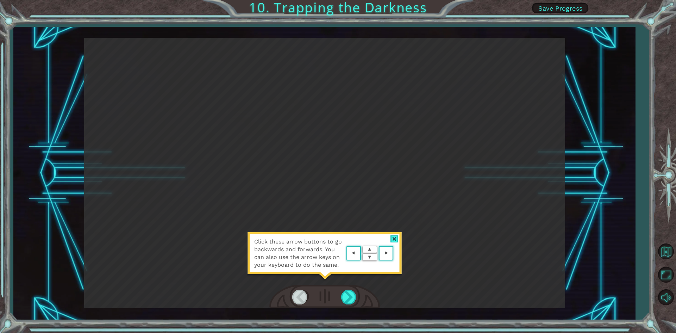
click at [392, 234] on div "Click these arrow buttons to go backwards and forwards. You can also use the ar…" at bounding box center [324, 256] width 155 height 49
click at [394, 235] on div at bounding box center [394, 238] width 8 height 7
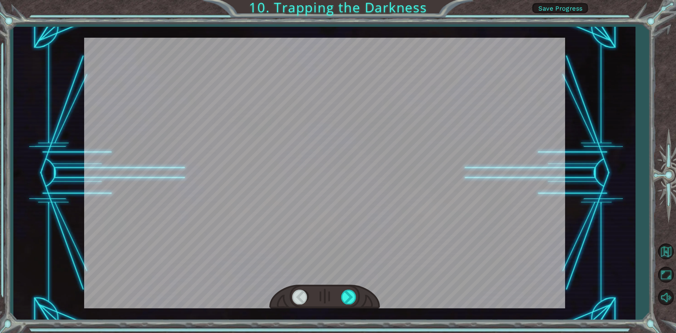
click at [382, 256] on div at bounding box center [324, 173] width 481 height 270
click at [346, 301] on div at bounding box center [349, 296] width 16 height 14
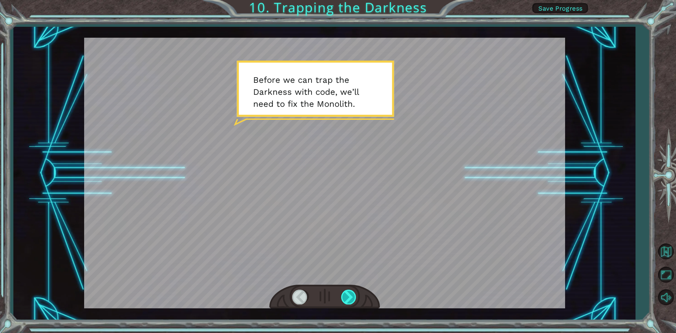
click at [346, 293] on div at bounding box center [349, 296] width 16 height 14
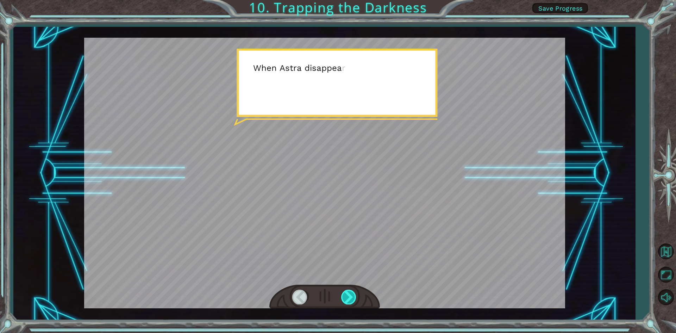
click at [346, 293] on div at bounding box center [349, 296] width 16 height 14
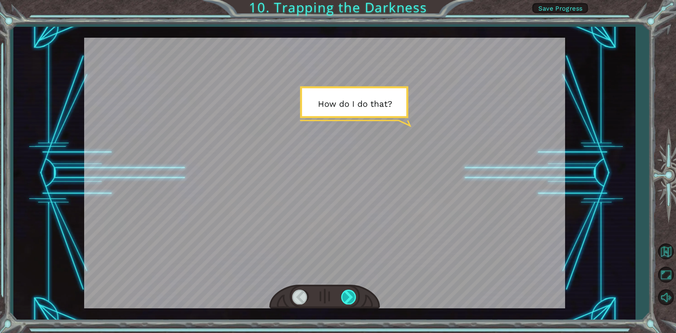
click at [346, 293] on div at bounding box center [349, 296] width 16 height 14
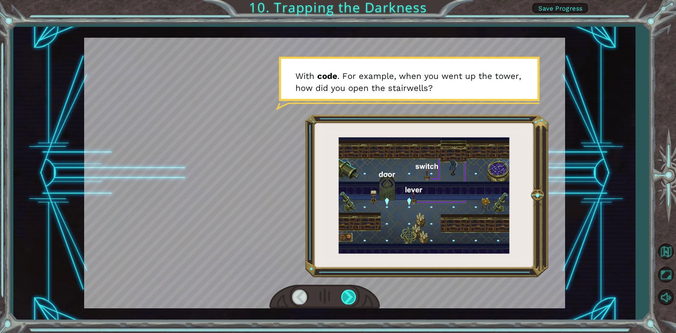
click at [346, 293] on div at bounding box center [349, 296] width 16 height 14
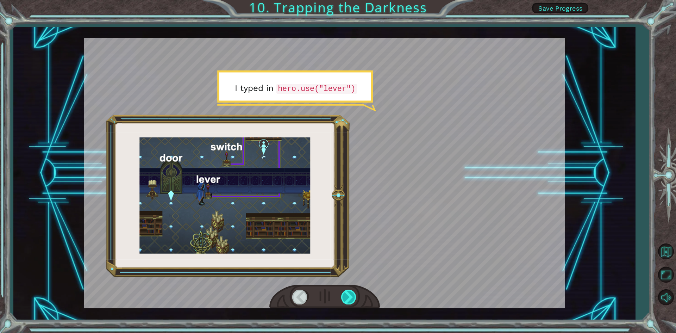
click at [346, 293] on div at bounding box center [349, 296] width 16 height 14
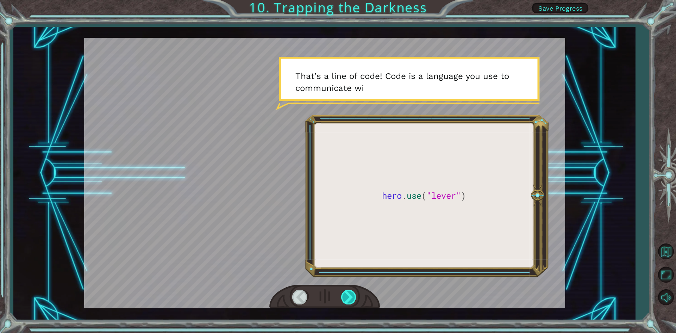
click at [346, 293] on div at bounding box center [349, 296] width 16 height 14
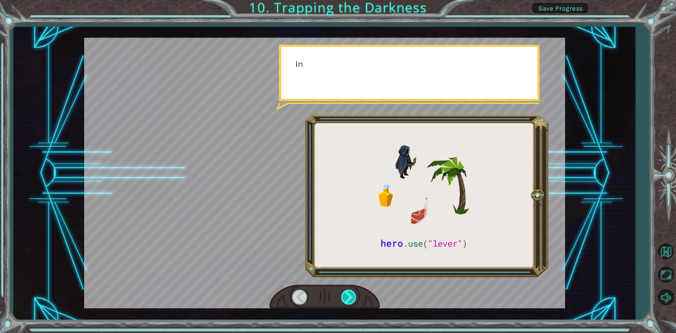
click at [346, 293] on div at bounding box center [349, 296] width 16 height 14
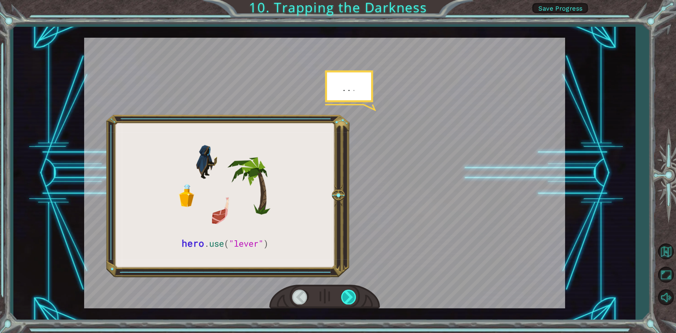
click at [346, 293] on div at bounding box center [349, 296] width 16 height 14
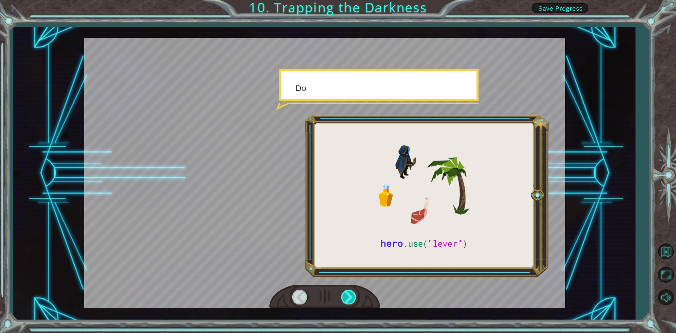
click at [346, 293] on div at bounding box center [349, 296] width 16 height 14
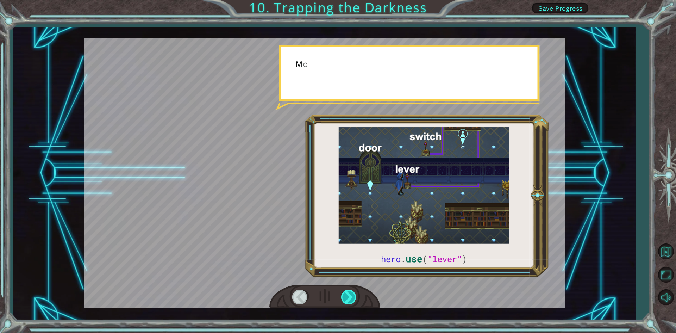
click at [346, 293] on div at bounding box center [349, 296] width 16 height 14
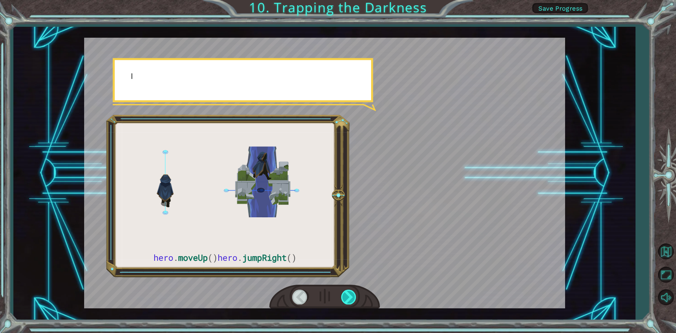
click at [346, 293] on div at bounding box center [349, 296] width 16 height 14
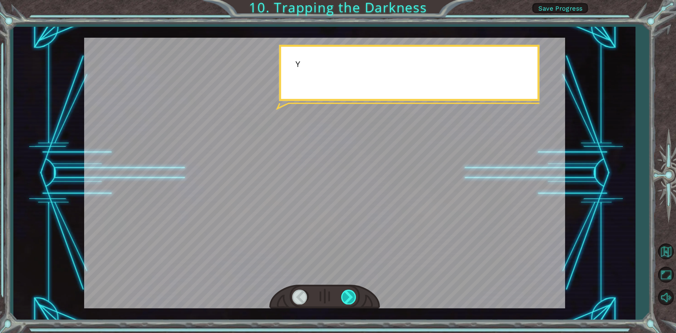
click at [346, 293] on div at bounding box center [349, 296] width 16 height 14
click at [343, 295] on div at bounding box center [349, 296] width 16 height 14
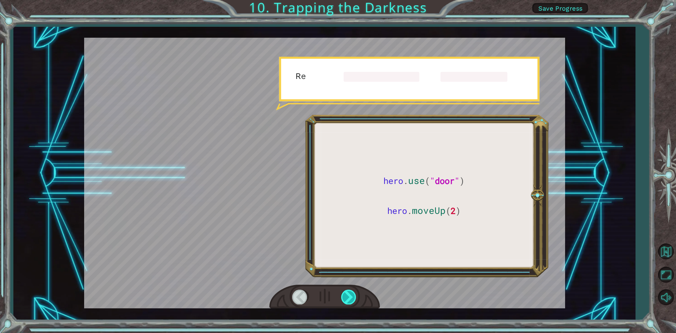
click at [343, 295] on div at bounding box center [349, 296] width 16 height 14
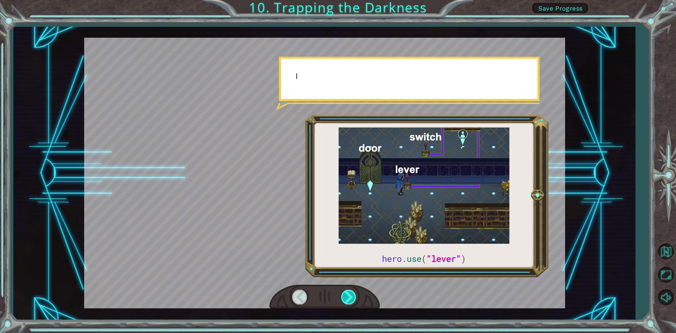
click at [343, 295] on div at bounding box center [349, 296] width 16 height 14
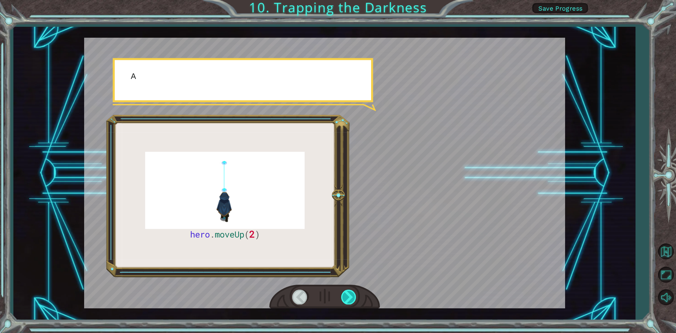
click at [343, 295] on div at bounding box center [349, 296] width 16 height 14
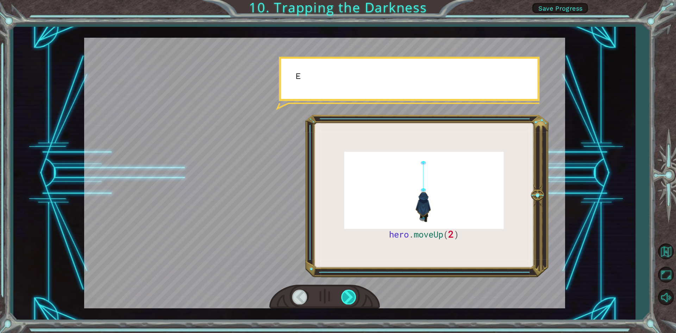
click at [343, 295] on div at bounding box center [349, 296] width 16 height 14
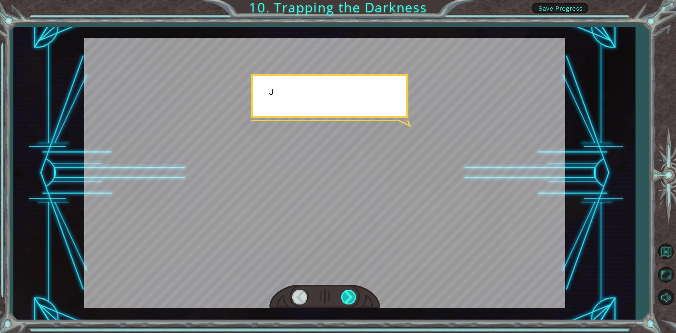
click at [343, 295] on div at bounding box center [349, 296] width 16 height 14
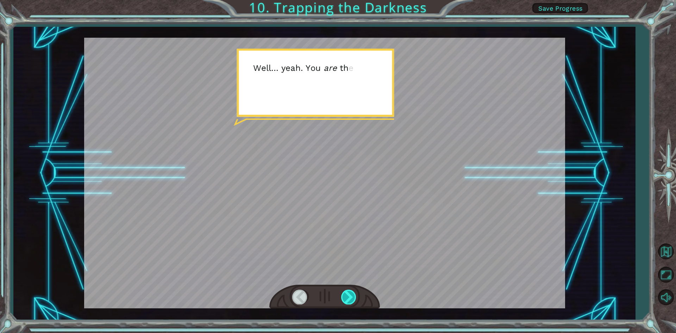
click at [343, 295] on div at bounding box center [349, 296] width 16 height 14
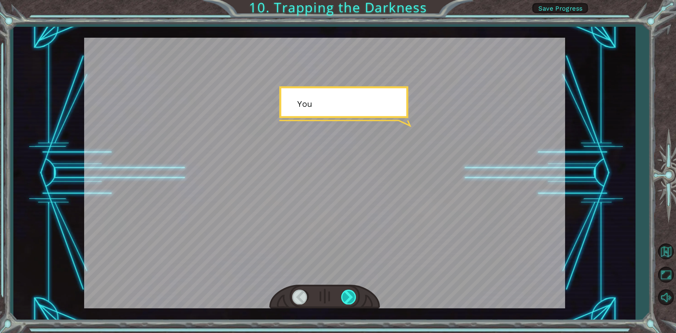
click at [342, 295] on div at bounding box center [349, 296] width 16 height 14
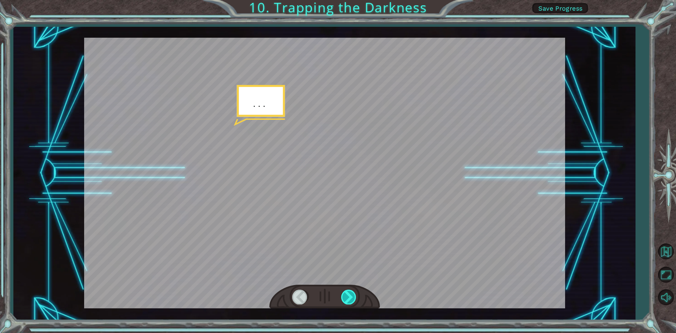
click at [342, 295] on div at bounding box center [349, 296] width 16 height 14
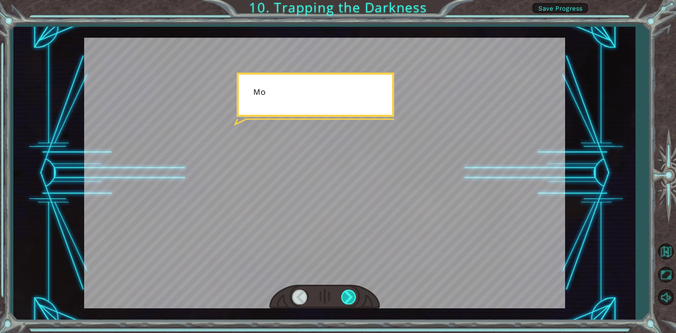
click at [342, 295] on div at bounding box center [349, 296] width 16 height 14
click at [342, 0] on div "hero . moveUp ( 2 ) B e f o r e w e c a n t r a p t h e D a r k n e s s w i t h…" at bounding box center [338, 0] width 676 height 0
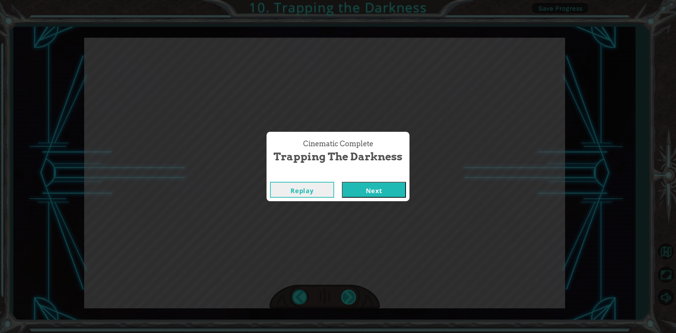
click at [342, 295] on div "Cinematic Complete Trapping the Darkness Replay Next" at bounding box center [338, 166] width 676 height 333
click at [358, 192] on button "Next" at bounding box center [374, 190] width 64 height 16
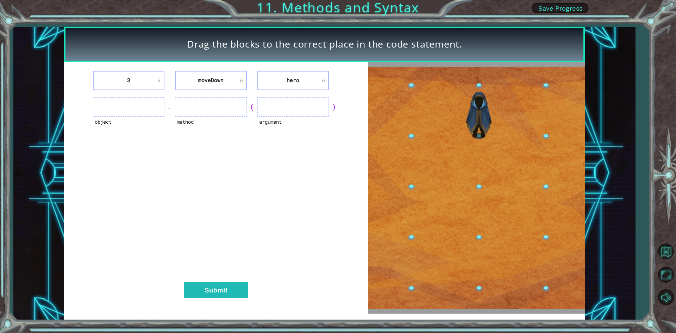
click at [151, 104] on ul at bounding box center [128, 106] width 71 height 19
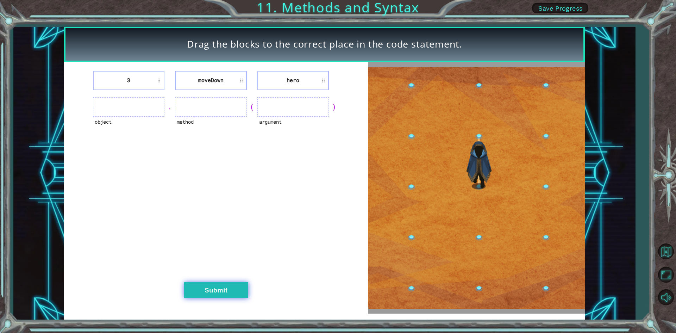
click at [220, 284] on button "Submit" at bounding box center [216, 290] width 64 height 16
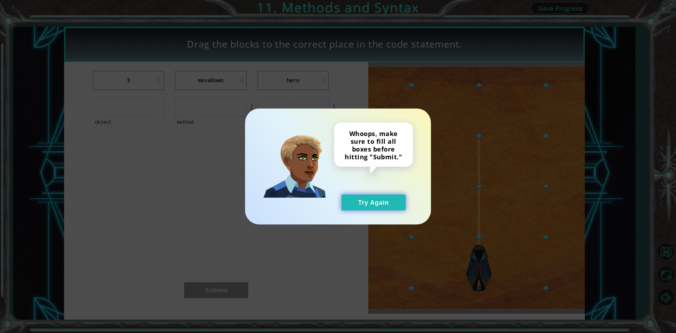
click at [365, 205] on button "Try Again" at bounding box center [373, 202] width 64 height 16
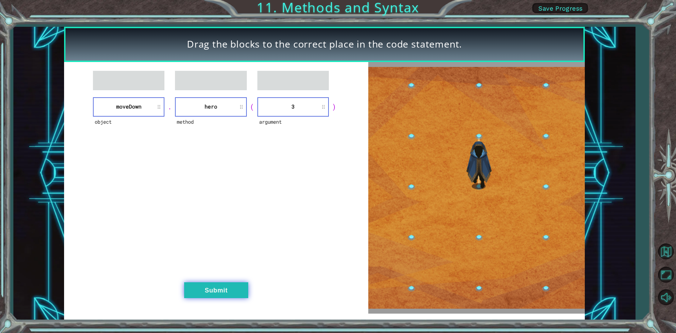
click at [227, 290] on button "Submit" at bounding box center [216, 290] width 64 height 16
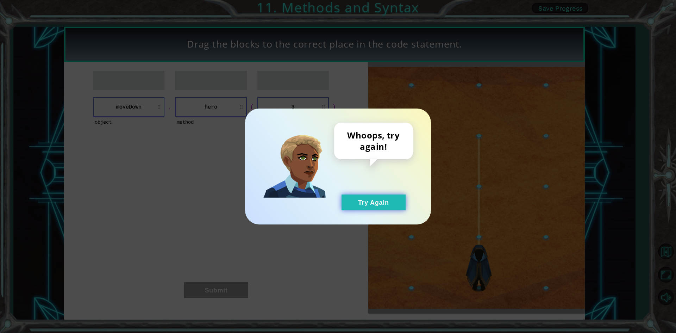
click at [396, 201] on button "Try Again" at bounding box center [373, 202] width 64 height 16
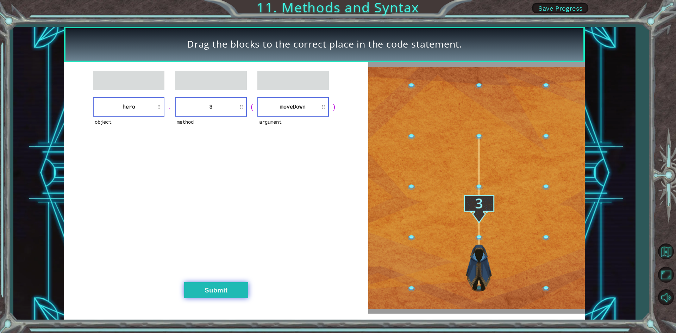
click at [237, 290] on button "Submit" at bounding box center [216, 290] width 64 height 16
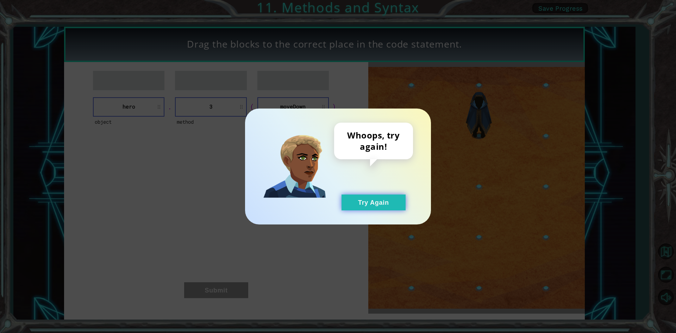
click at [388, 206] on button "Try Again" at bounding box center [373, 202] width 64 height 16
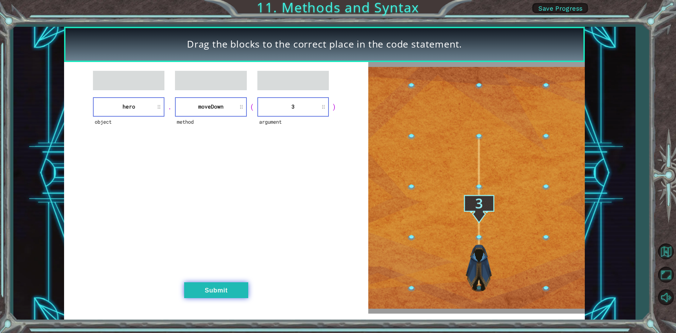
click at [200, 294] on button "Submit" at bounding box center [216, 290] width 64 height 16
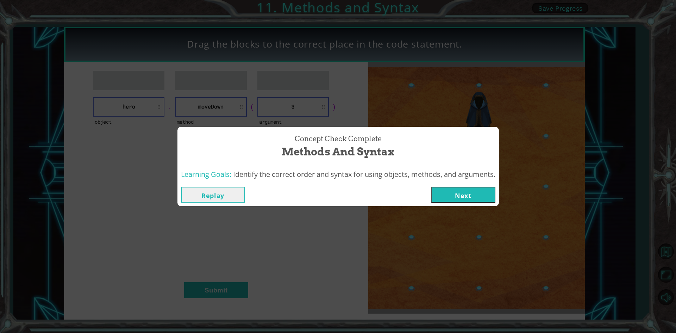
click at [431, 187] on button "Next" at bounding box center [463, 195] width 64 height 16
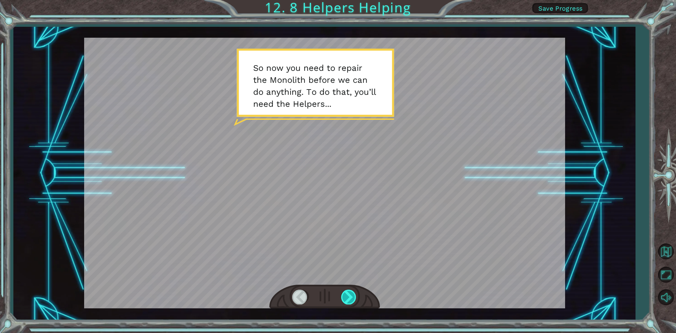
click at [350, 296] on div at bounding box center [349, 296] width 16 height 14
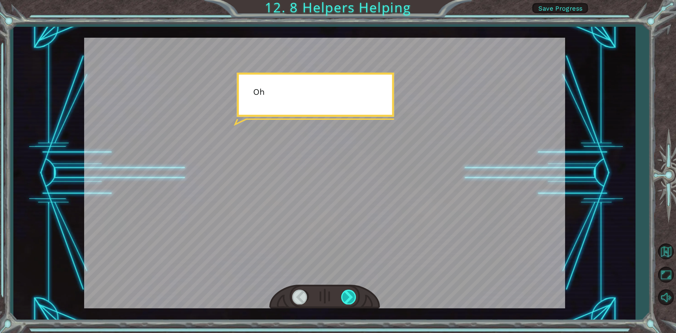
click at [350, 296] on div at bounding box center [349, 296] width 16 height 14
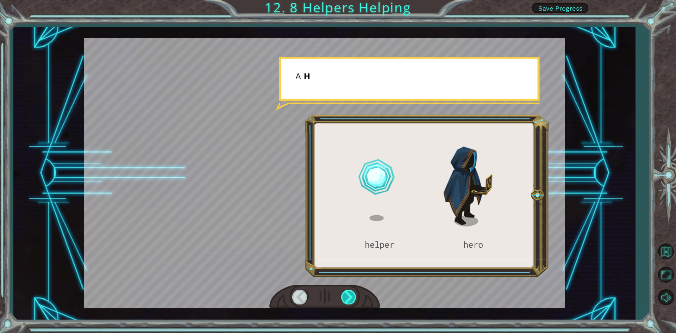
click at [350, 296] on div at bounding box center [349, 296] width 16 height 14
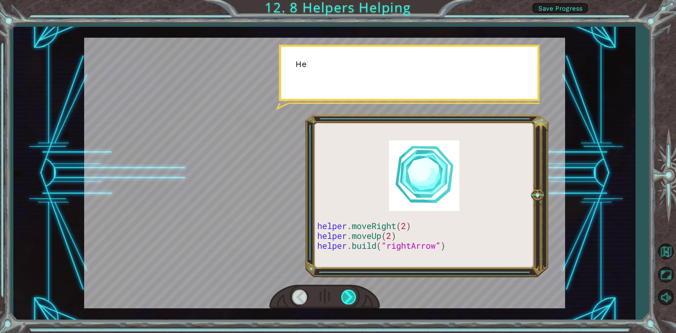
click at [350, 296] on div at bounding box center [349, 296] width 16 height 14
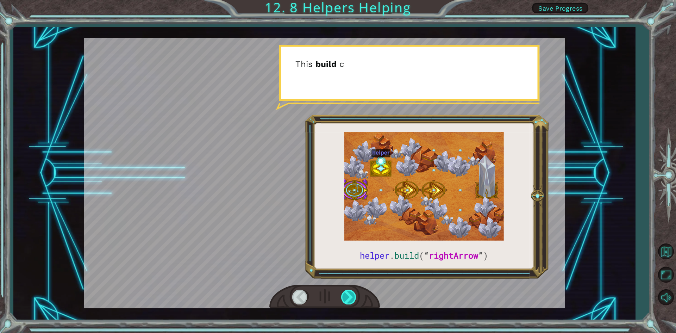
click at [350, 296] on div at bounding box center [349, 296] width 16 height 14
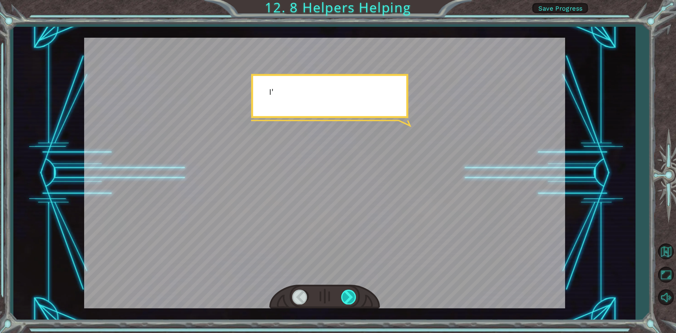
click at [350, 296] on div at bounding box center [349, 296] width 16 height 14
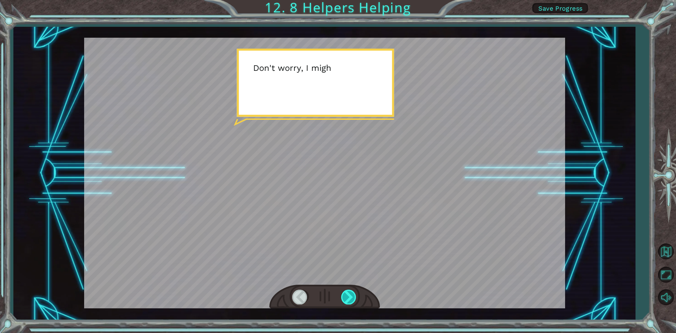
click at [349, 296] on div at bounding box center [349, 296] width 16 height 14
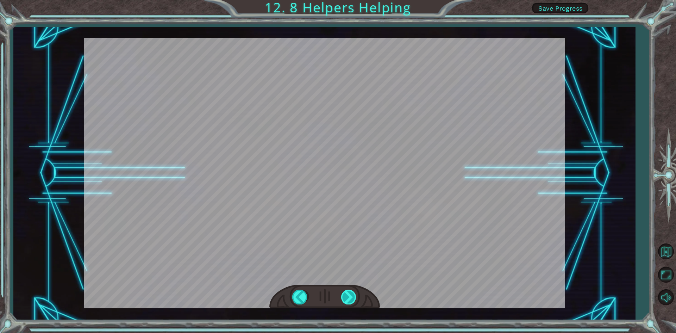
click at [349, 0] on div "helper . build ( “ rightArrow ” ) S o n o w y o u n e e d t o r e p a i r t h e…" at bounding box center [338, 0] width 676 height 0
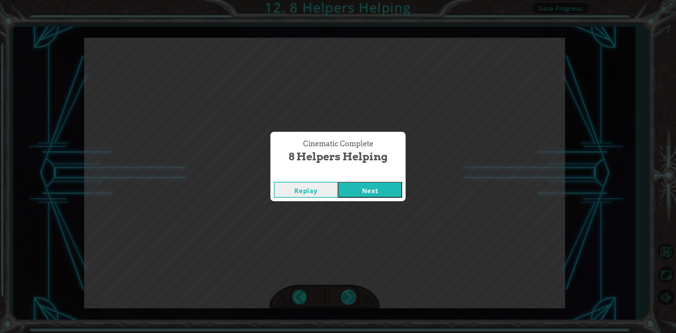
click at [349, 296] on div "Cinematic Complete 8 Helpers Helping Replay Next" at bounding box center [338, 166] width 676 height 333
click at [365, 184] on button "Next" at bounding box center [370, 190] width 64 height 16
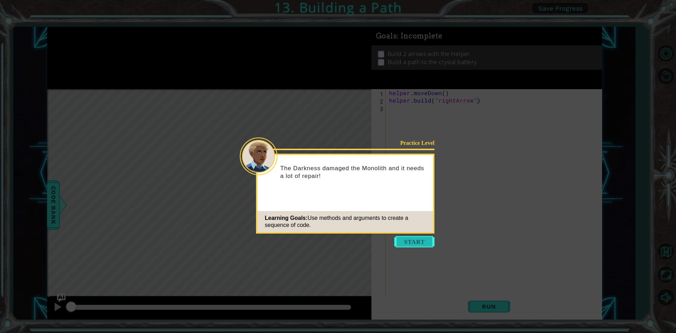
click at [404, 240] on button "Start" at bounding box center [414, 241] width 40 height 11
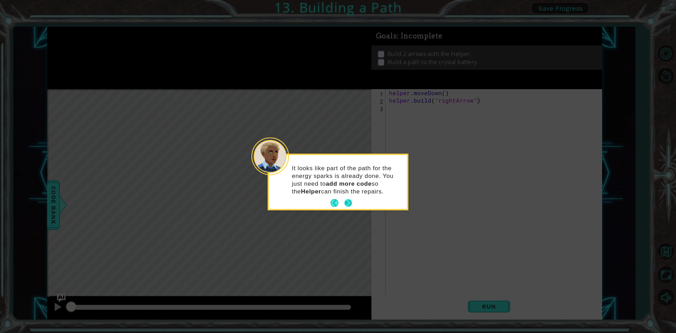
click at [344, 201] on button "Next" at bounding box center [348, 203] width 8 height 8
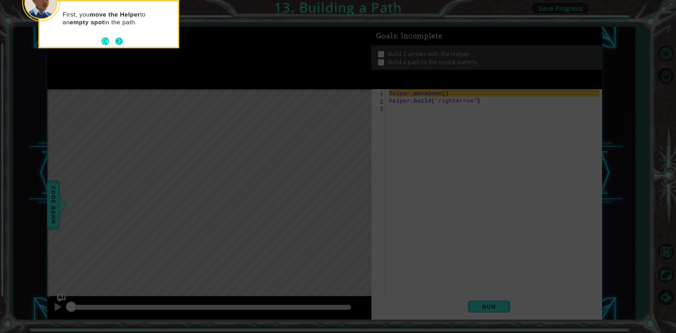
click at [120, 37] on footer at bounding box center [111, 41] width 21 height 11
click at [120, 42] on button "Next" at bounding box center [119, 41] width 8 height 8
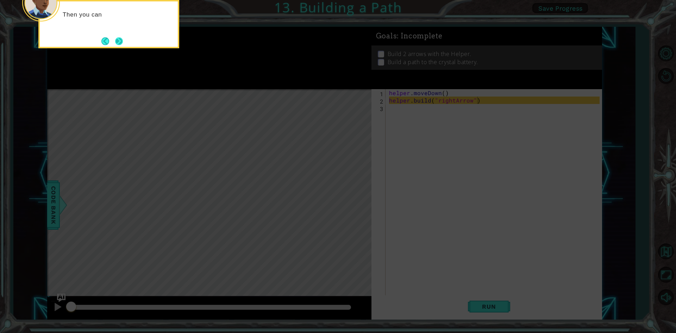
click at [120, 42] on button "Next" at bounding box center [119, 41] width 8 height 8
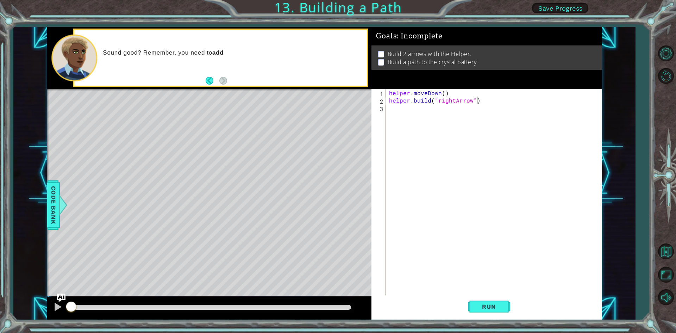
drag, startPoint x: 347, startPoint y: 181, endPoint x: 195, endPoint y: 199, distance: 152.8
click at [195, 199] on div "Level Map" at bounding box center [209, 192] width 325 height 207
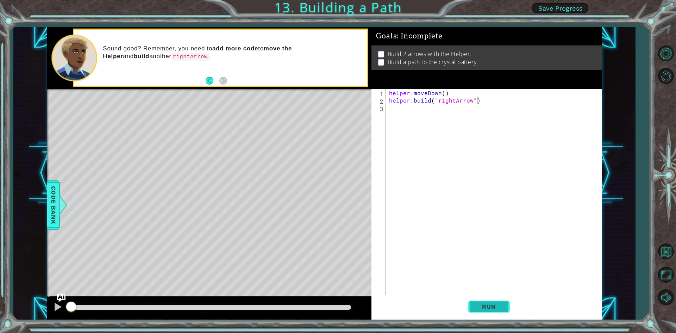
click at [469, 301] on button "Run" at bounding box center [489, 306] width 42 height 23
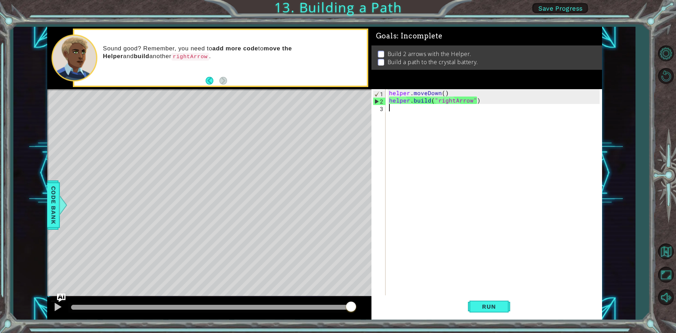
click at [391, 106] on div "helper . moveDown ( ) helper . build ( "rightArrow" )" at bounding box center [495, 200] width 215 height 222
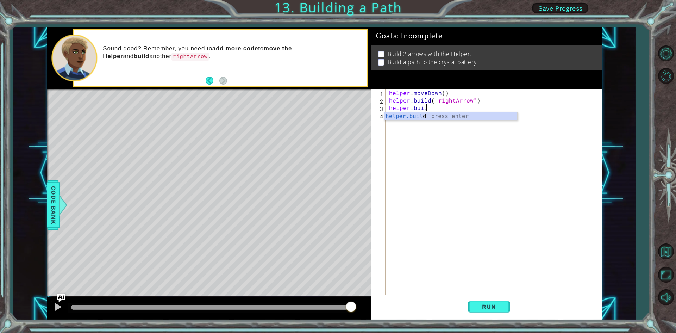
scroll to position [0, 2]
click at [395, 117] on div "[DOMAIN_NAME] press enter" at bounding box center [450, 124] width 133 height 25
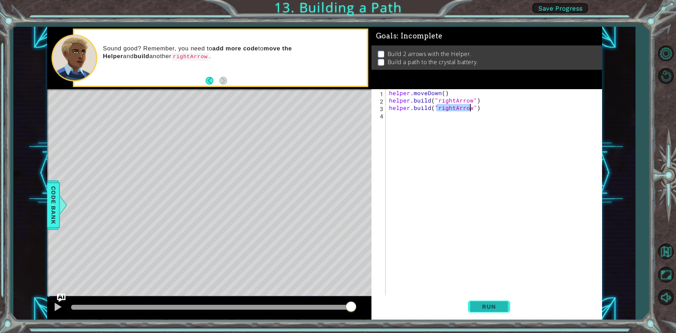
type textarea "[DOMAIN_NAME]("rightArrow")"
click at [494, 306] on span "Run" at bounding box center [489, 306] width 28 height 7
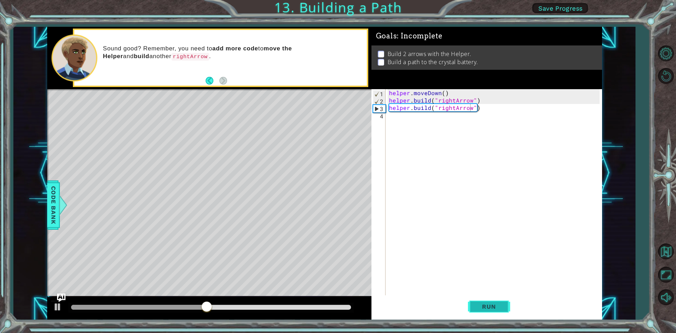
click at [496, 308] on span "Run" at bounding box center [489, 306] width 28 height 7
click at [389, 118] on div "helper . moveDown ( ) helper . build ( "rightArrow" ) helper . build ( "rightAr…" at bounding box center [495, 200] width 215 height 222
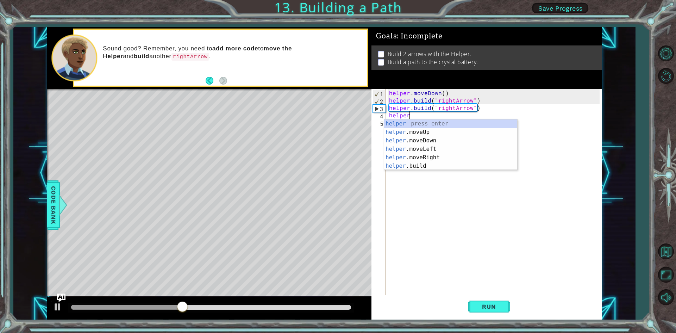
scroll to position [0, 1]
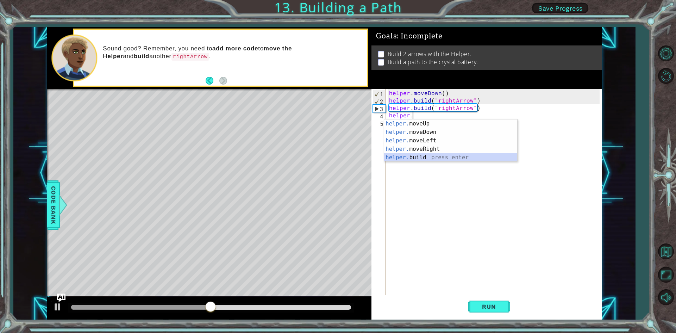
click at [412, 155] on div "helper. moveUp press enter helper. moveDown press enter helper. moveLeft press …" at bounding box center [450, 148] width 133 height 59
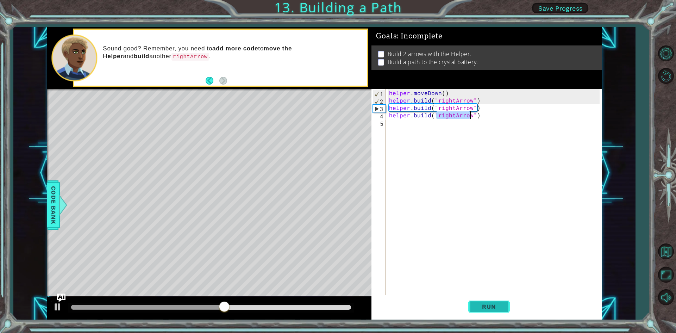
type textarea "[DOMAIN_NAME]("rightArrow")"
click at [477, 305] on span "Run" at bounding box center [489, 306] width 28 height 7
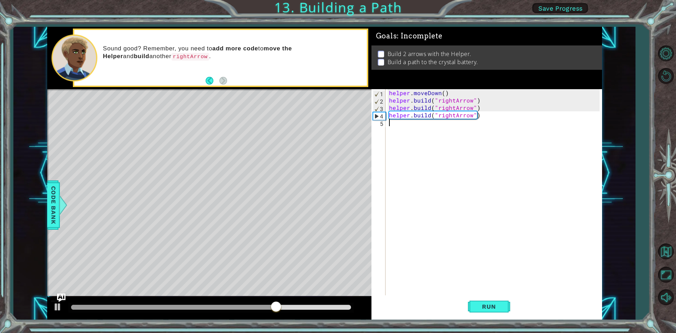
click at [393, 122] on div "helper . moveDown ( ) helper . build ( "rightArrow" ) helper . build ( "rightAr…" at bounding box center [495, 200] width 215 height 222
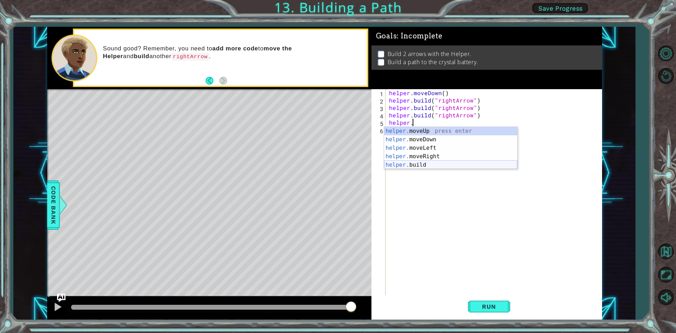
click at [419, 163] on div "helper. moveUp press enter helper. moveDown press enter helper. moveLeft press …" at bounding box center [450, 156] width 133 height 59
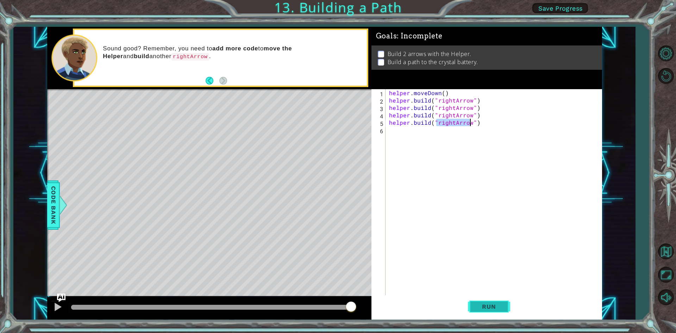
type textarea "[DOMAIN_NAME]("rightArrow")"
click at [480, 302] on button "Run" at bounding box center [489, 306] width 42 height 23
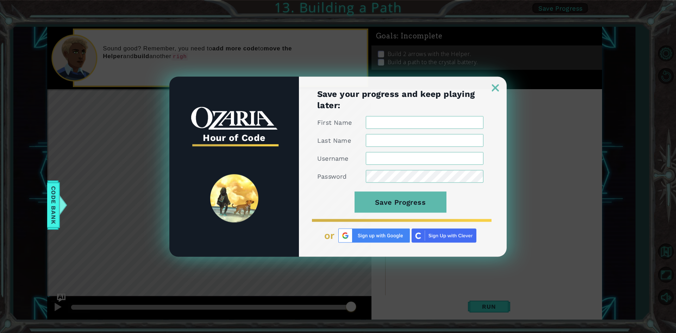
scroll to position [0, 0]
click at [384, 115] on div "Save your progress and keep playing later: First Name Last Name Username Passwo…" at bounding box center [403, 172] width 208 height 168
click at [391, 118] on input "First Name" at bounding box center [425, 122] width 118 height 13
type input "carys"
click at [387, 138] on input "Last Name" at bounding box center [425, 140] width 118 height 13
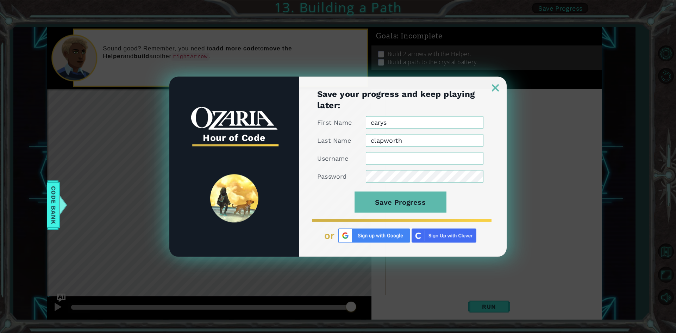
type input "clapworth"
click at [385, 157] on input "Username" at bounding box center [425, 158] width 118 height 13
type input "bumbumpics"
click at [354, 191] on button "Save Progress" at bounding box center [400, 201] width 92 height 21
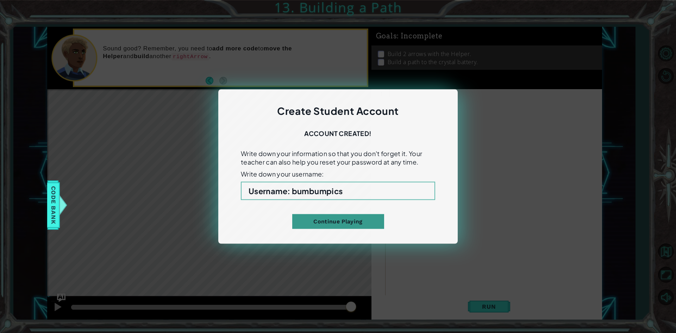
click at [350, 218] on button "Continue Playing" at bounding box center [338, 221] width 92 height 15
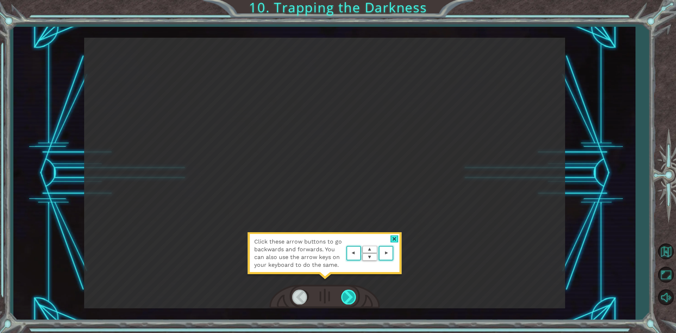
click at [347, 296] on div at bounding box center [349, 296] width 16 height 14
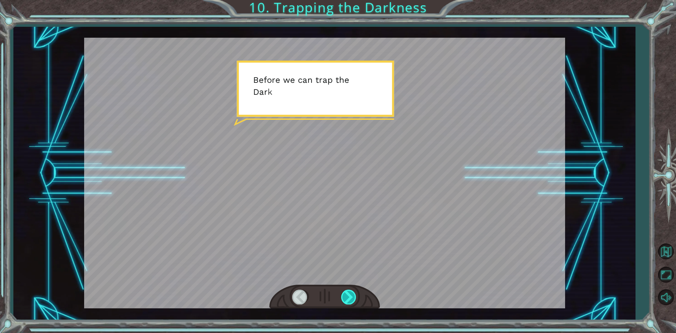
click at [347, 294] on div at bounding box center [349, 296] width 16 height 14
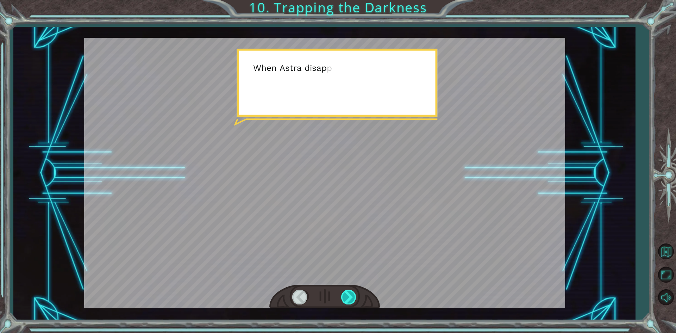
click at [347, 294] on div at bounding box center [349, 296] width 16 height 14
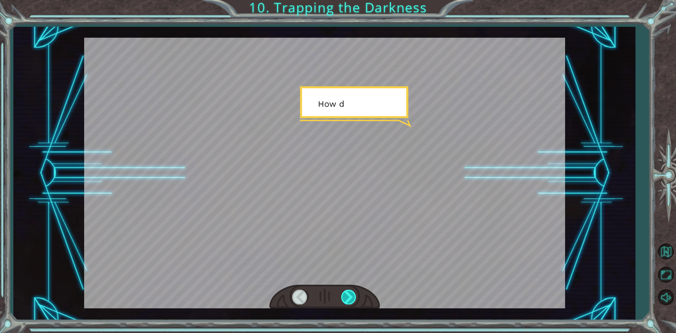
click at [347, 294] on div at bounding box center [349, 296] width 16 height 14
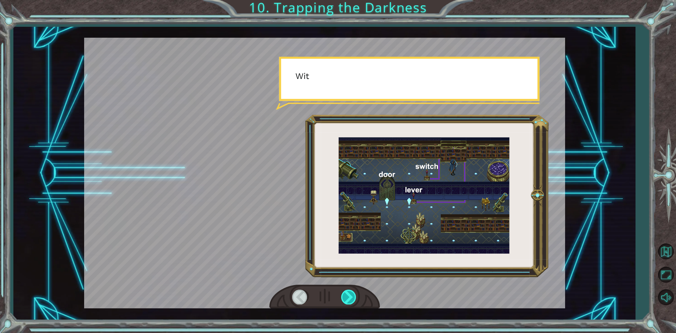
click at [347, 294] on div at bounding box center [349, 296] width 16 height 14
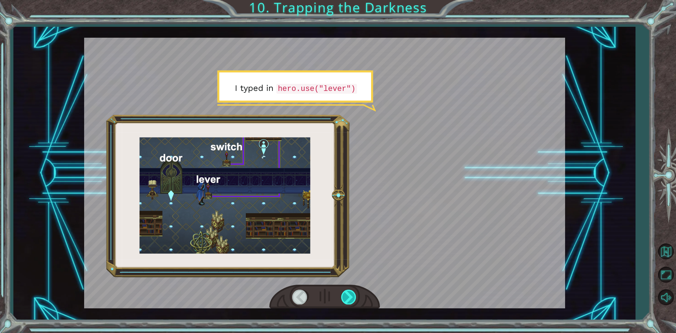
click at [344, 298] on div at bounding box center [349, 296] width 16 height 14
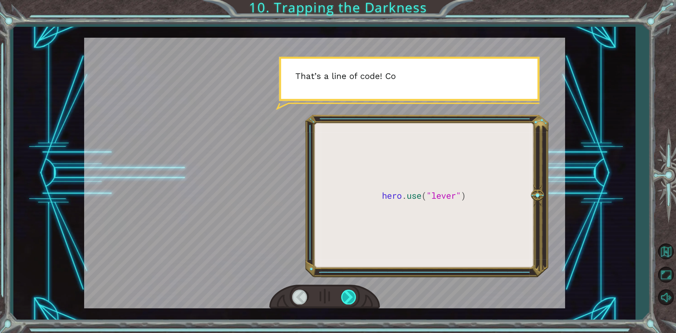
click at [344, 298] on div at bounding box center [349, 296] width 16 height 14
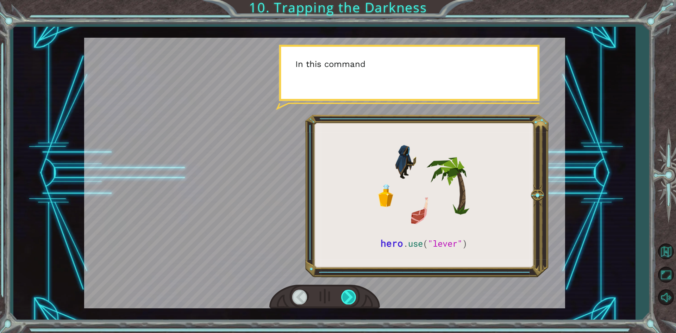
click at [344, 298] on div at bounding box center [349, 296] width 16 height 14
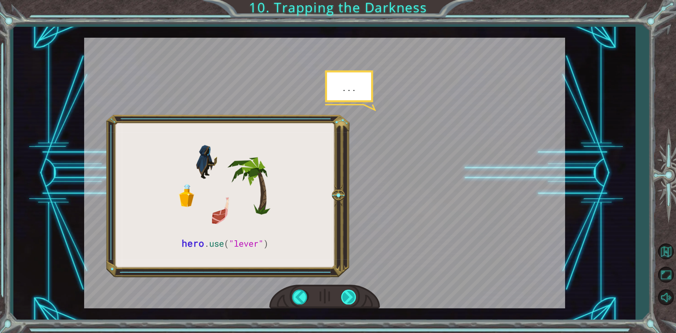
click at [344, 298] on div at bounding box center [349, 296] width 16 height 14
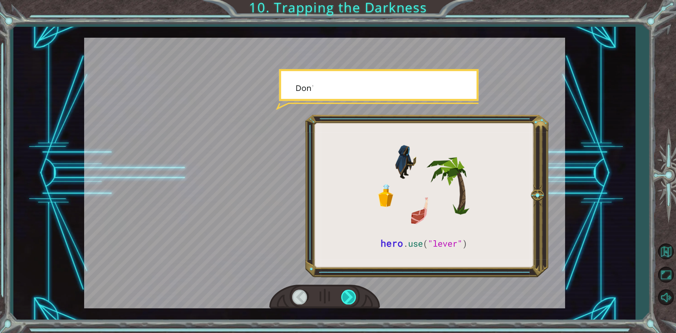
click at [344, 298] on div at bounding box center [349, 296] width 16 height 14
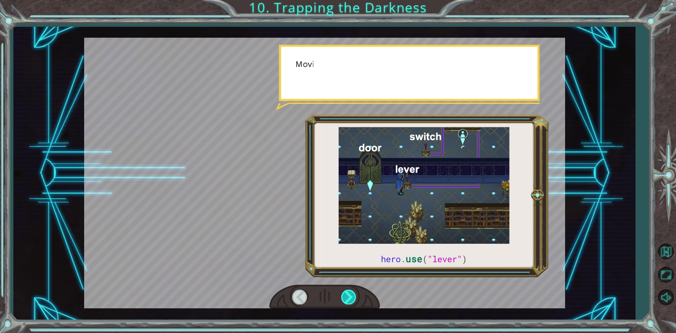
click at [344, 298] on div at bounding box center [349, 296] width 16 height 14
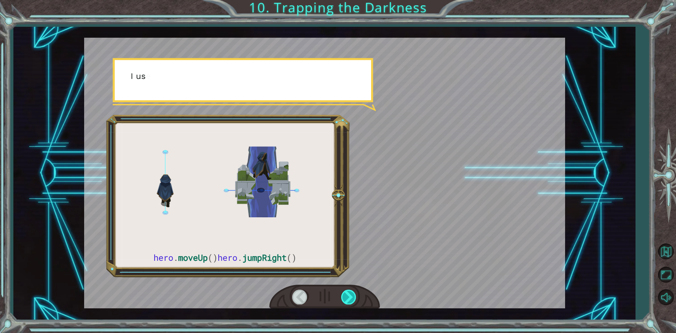
click at [344, 298] on div at bounding box center [349, 296] width 16 height 14
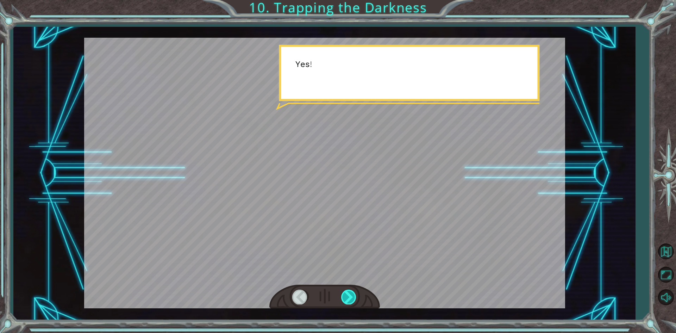
click at [344, 298] on div at bounding box center [349, 296] width 16 height 14
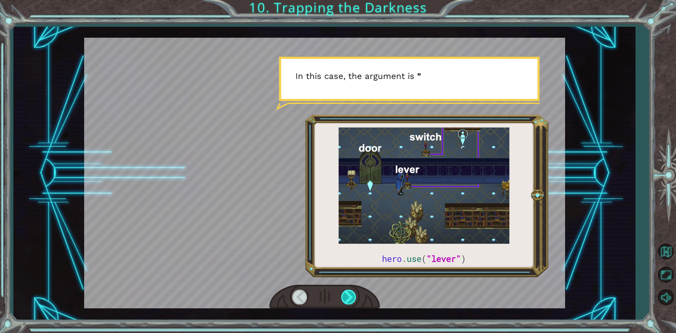
click at [344, 298] on div at bounding box center [349, 296] width 16 height 14
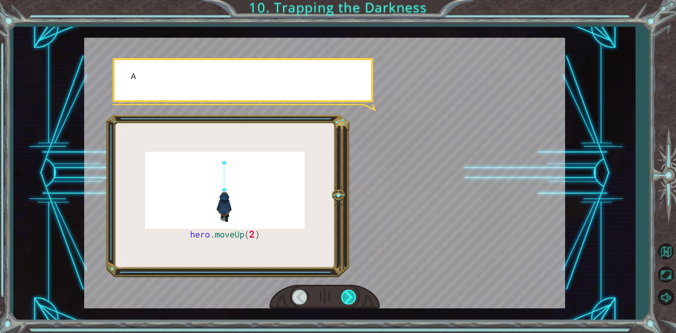
click at [344, 298] on div at bounding box center [349, 296] width 16 height 14
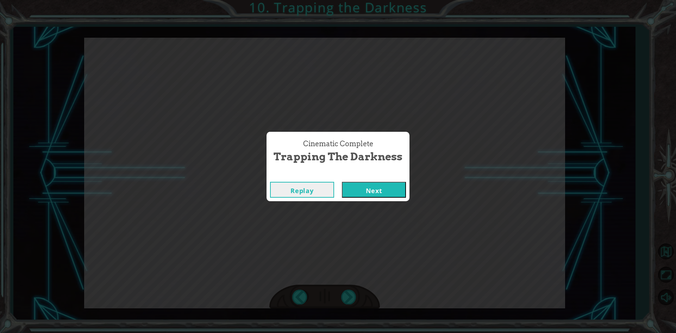
click at [371, 189] on button "Next" at bounding box center [374, 190] width 64 height 16
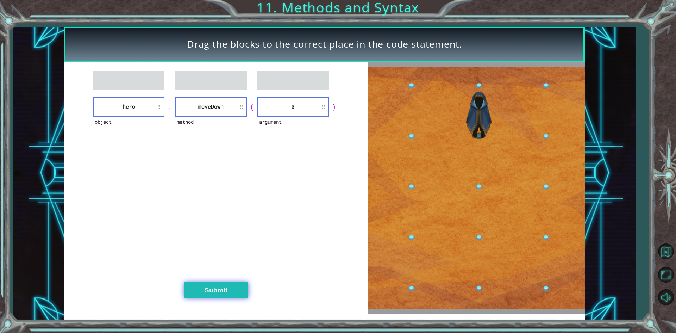
click at [222, 287] on button "Submit" at bounding box center [216, 290] width 64 height 16
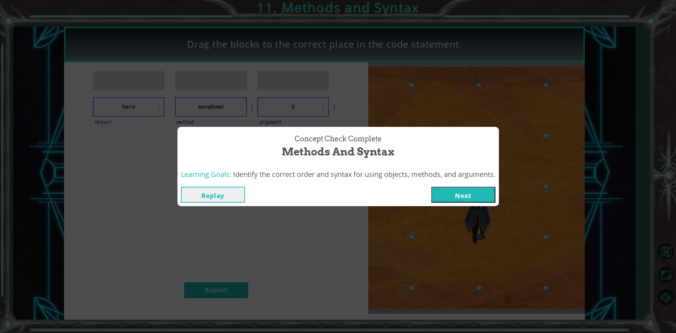
click at [461, 188] on button "Next" at bounding box center [463, 195] width 64 height 16
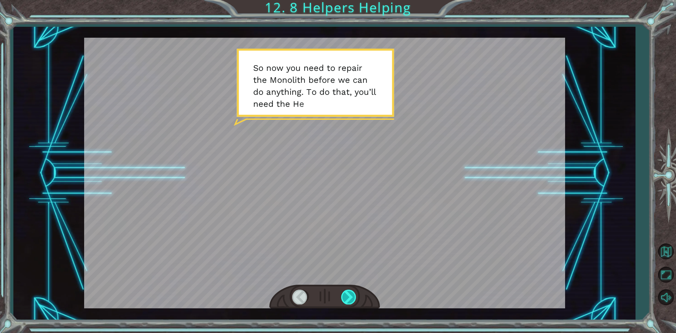
click at [348, 299] on div at bounding box center [349, 296] width 16 height 14
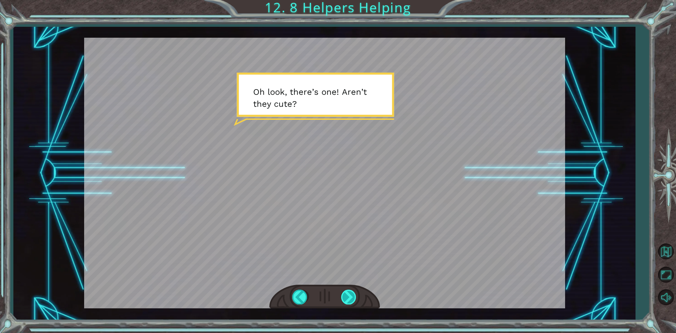
click at [351, 297] on div at bounding box center [349, 296] width 16 height 14
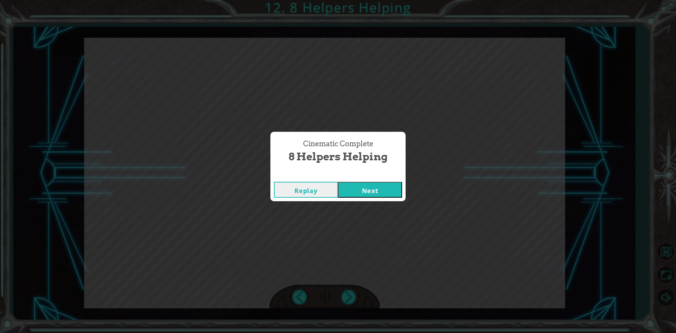
click at [295, 190] on button "Replay" at bounding box center [306, 190] width 64 height 16
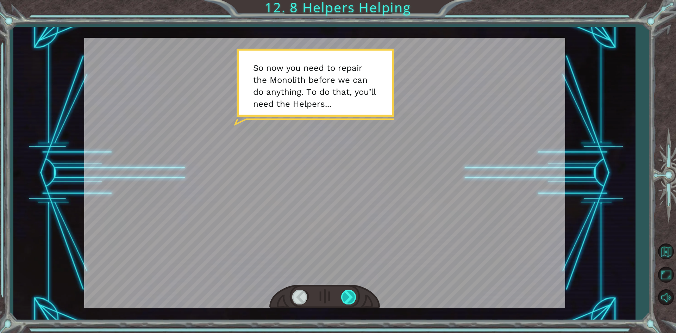
click at [350, 294] on div at bounding box center [349, 296] width 16 height 14
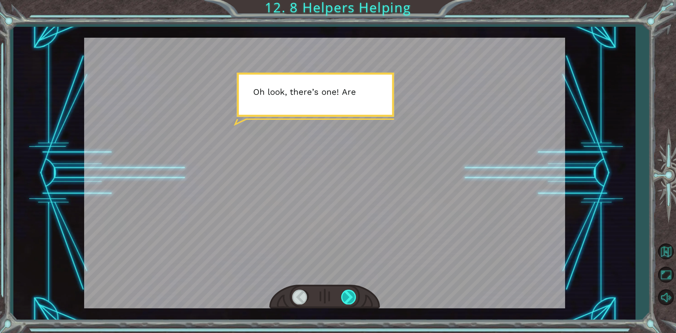
click at [350, 294] on div at bounding box center [349, 296] width 16 height 14
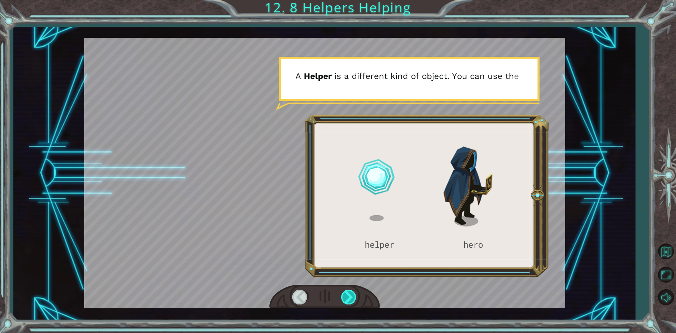
click at [350, 294] on div at bounding box center [349, 296] width 16 height 14
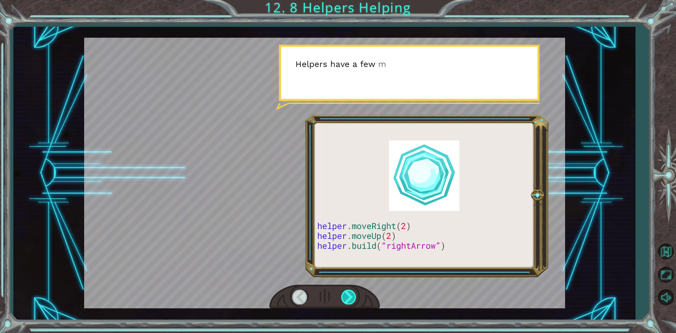
click at [350, 294] on div at bounding box center [349, 296] width 16 height 14
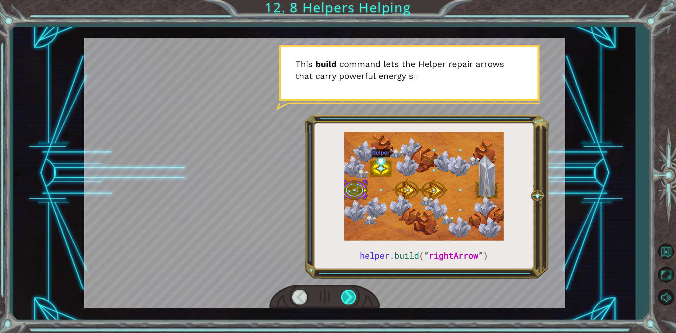
click at [350, 294] on div at bounding box center [349, 296] width 16 height 14
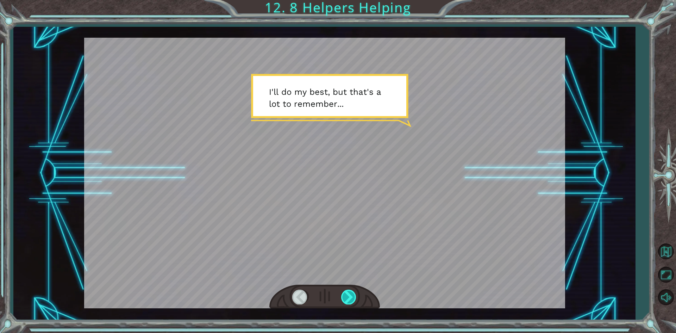
click at [341, 297] on div at bounding box center [349, 296] width 16 height 14
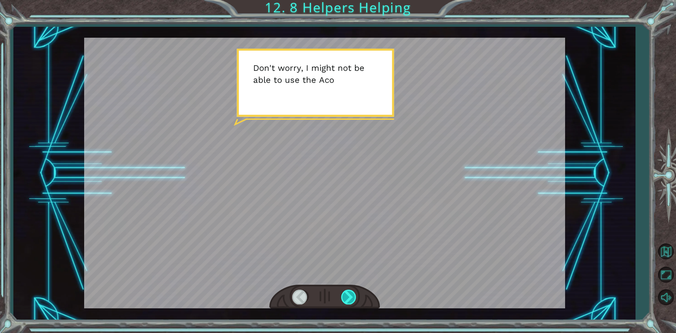
click at [341, 297] on div at bounding box center [349, 296] width 16 height 14
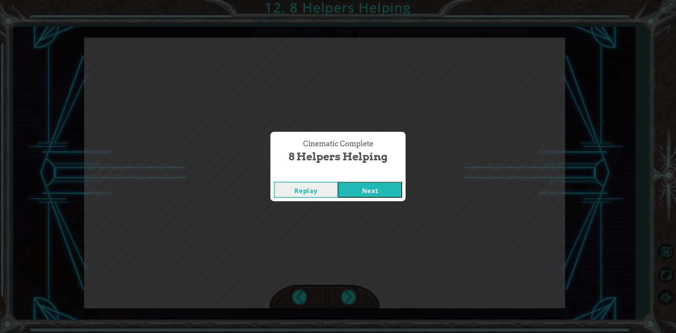
click at [349, 193] on button "Next" at bounding box center [370, 190] width 64 height 16
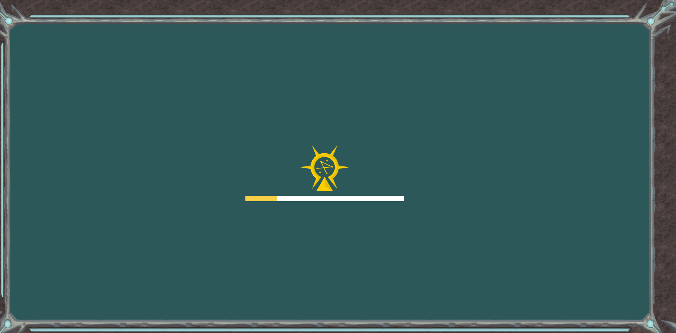
click at [208, 162] on div "Goals Error loading from server. Try refreshing the page. You'll need to join a…" at bounding box center [338, 166] width 676 height 333
click at [255, 146] on div at bounding box center [324, 173] width 158 height 56
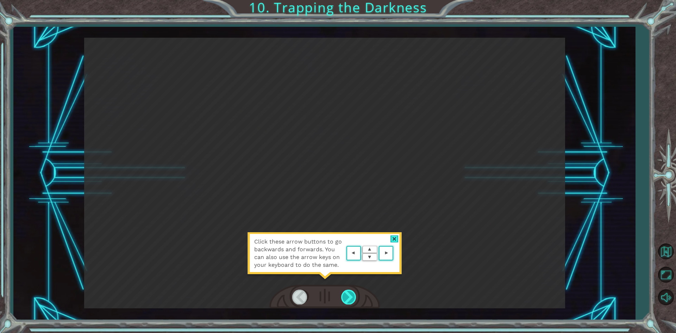
drag, startPoint x: 345, startPoint y: 291, endPoint x: 342, endPoint y: 294, distance: 4.3
click at [343, 295] on div at bounding box center [349, 296] width 16 height 14
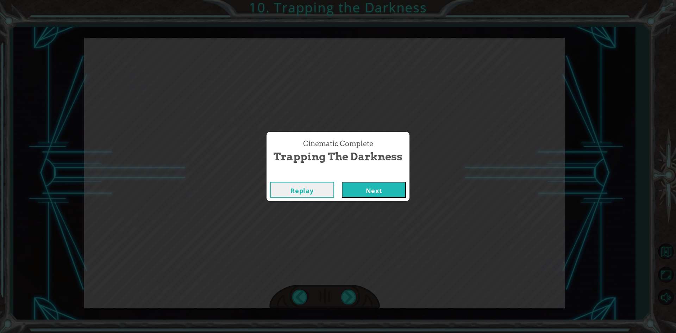
click at [374, 188] on button "Next" at bounding box center [374, 190] width 64 height 16
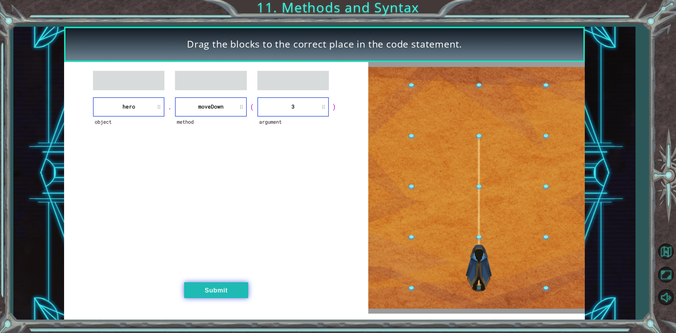
click at [218, 296] on button "Submit" at bounding box center [216, 290] width 64 height 16
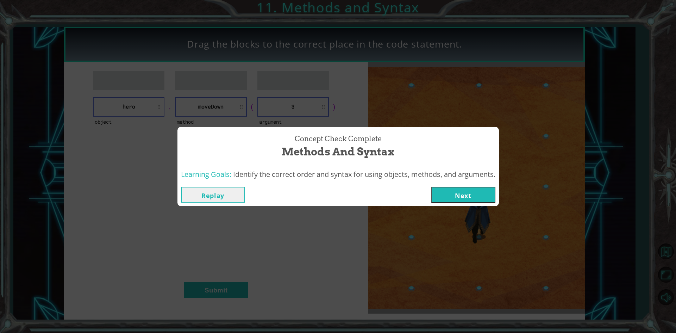
click at [446, 193] on button "Next" at bounding box center [463, 195] width 64 height 16
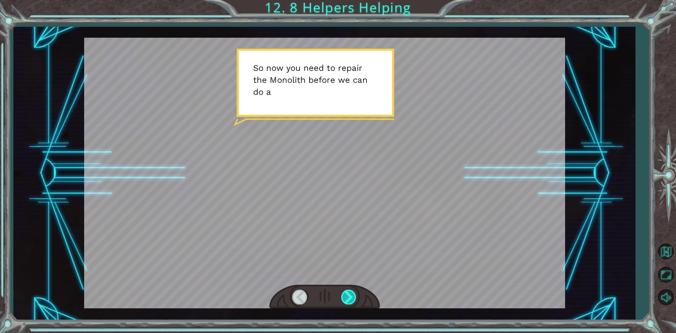
click at [353, 296] on div at bounding box center [349, 296] width 16 height 14
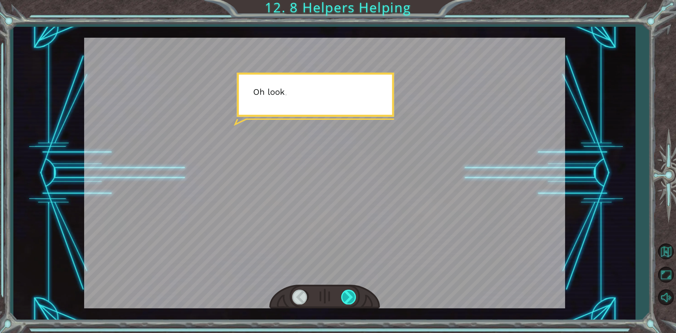
click at [353, 296] on div at bounding box center [349, 296] width 16 height 14
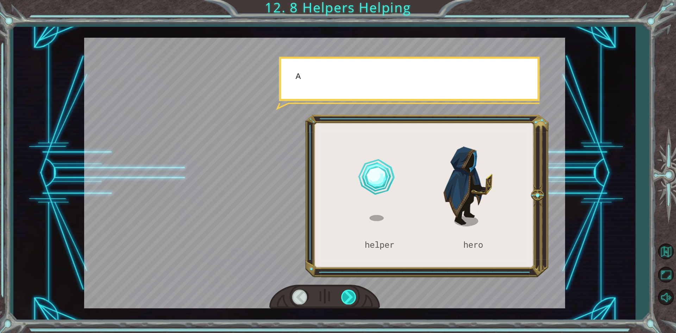
click at [353, 296] on div at bounding box center [349, 296] width 16 height 14
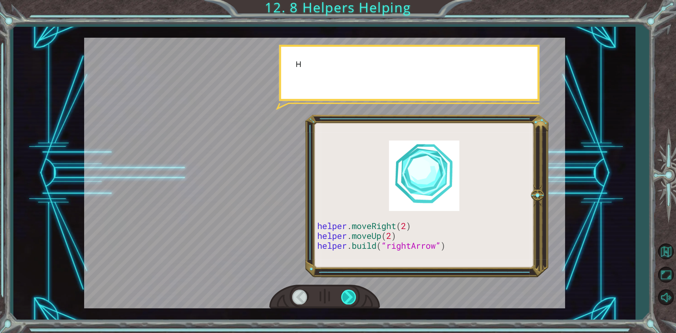
click at [353, 296] on div at bounding box center [349, 296] width 16 height 14
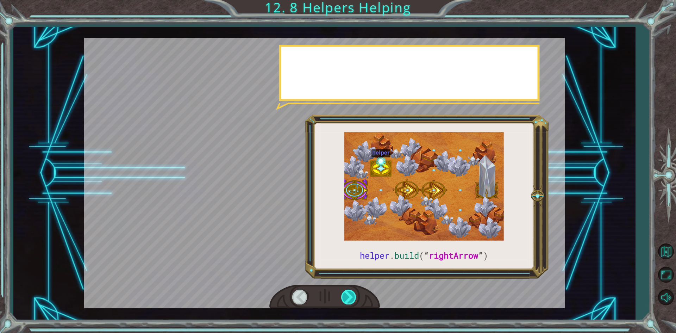
click at [353, 296] on div at bounding box center [349, 296] width 16 height 14
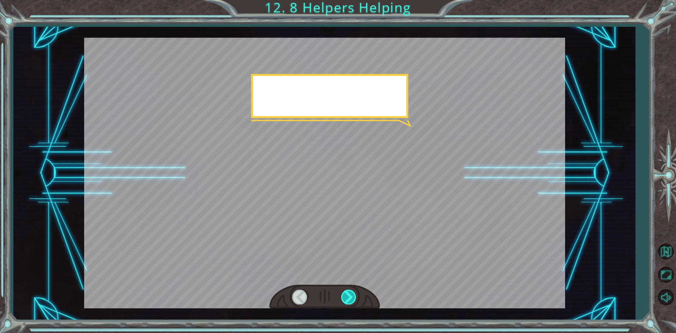
click at [353, 296] on div at bounding box center [349, 296] width 16 height 14
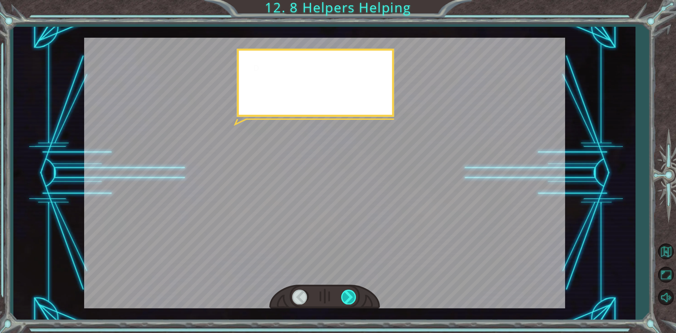
click at [353, 296] on div at bounding box center [349, 296] width 16 height 14
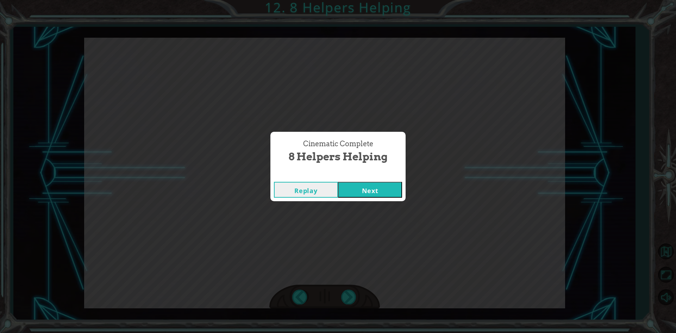
click at [359, 190] on button "Next" at bounding box center [370, 190] width 64 height 16
